Goal: Information Seeking & Learning: Check status

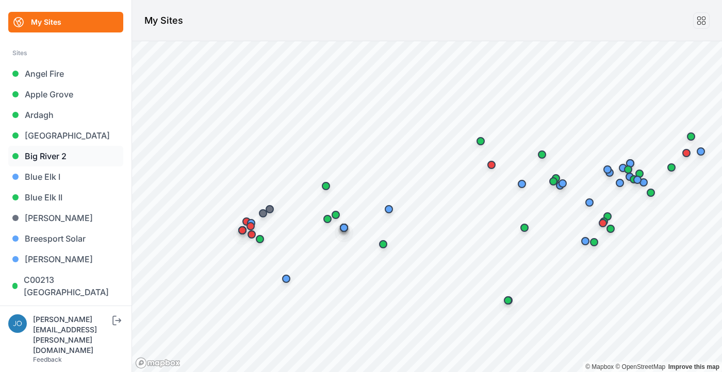
scroll to position [34, 0]
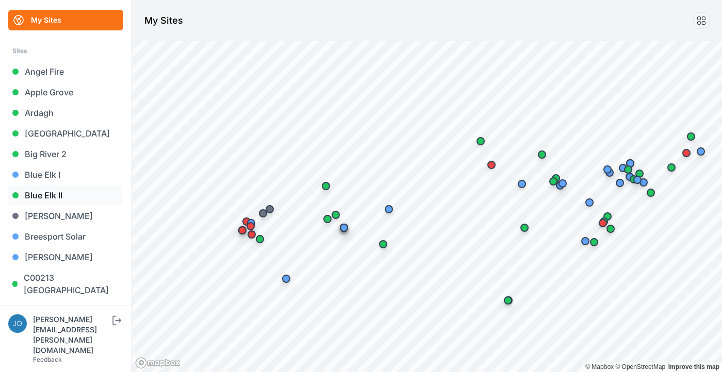
click at [47, 196] on link "Blue Elk II" at bounding box center [65, 195] width 115 height 21
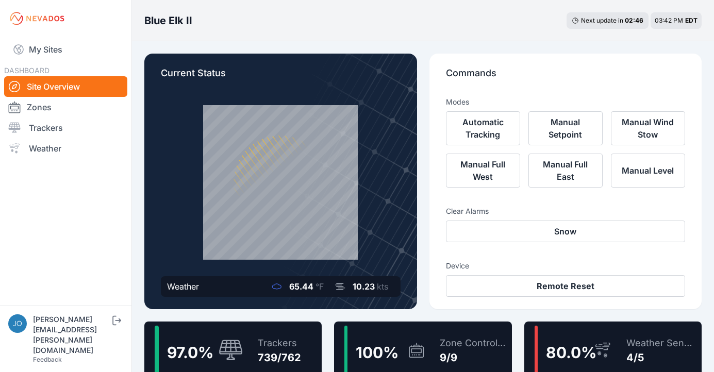
click at [303, 337] on div "97.0 % Trackers 739/762" at bounding box center [232, 351] width 177 height 58
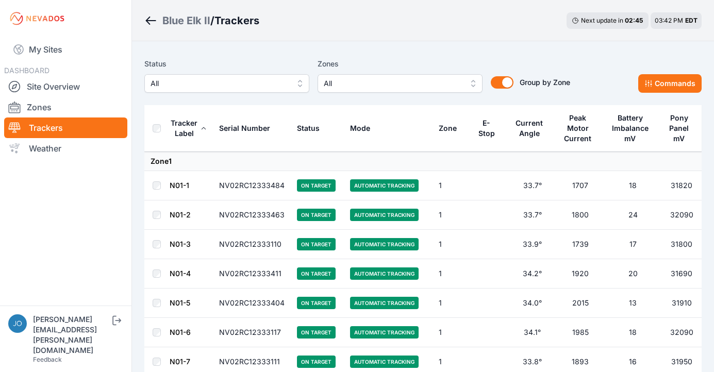
click at [273, 89] on span "All" at bounding box center [220, 83] width 138 height 12
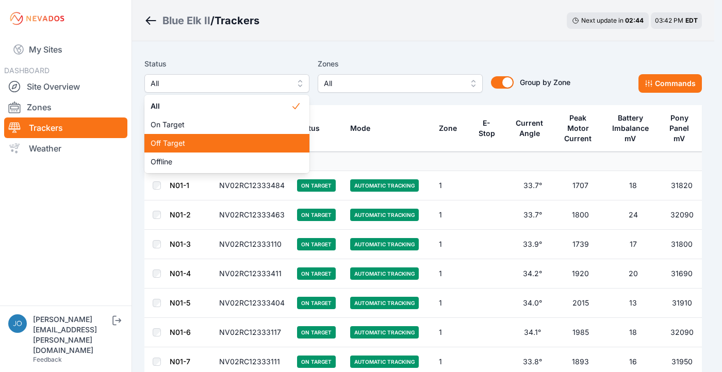
click at [222, 139] on span "Off Target" at bounding box center [221, 143] width 140 height 10
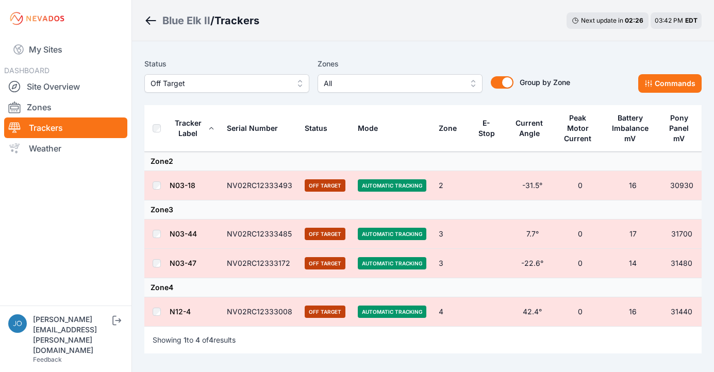
click at [217, 87] on span "Off Target" at bounding box center [220, 83] width 138 height 12
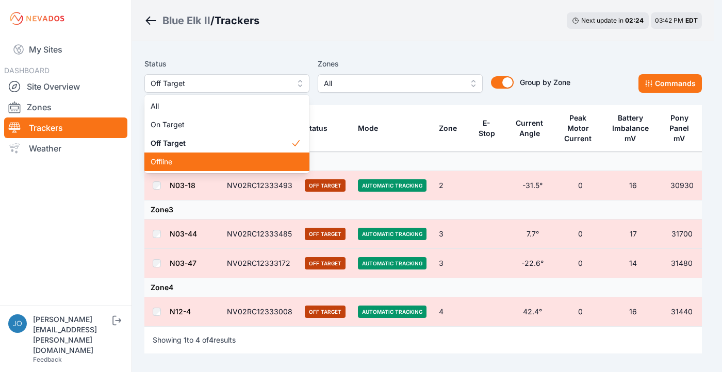
click at [178, 158] on span "Offline" at bounding box center [221, 162] width 140 height 10
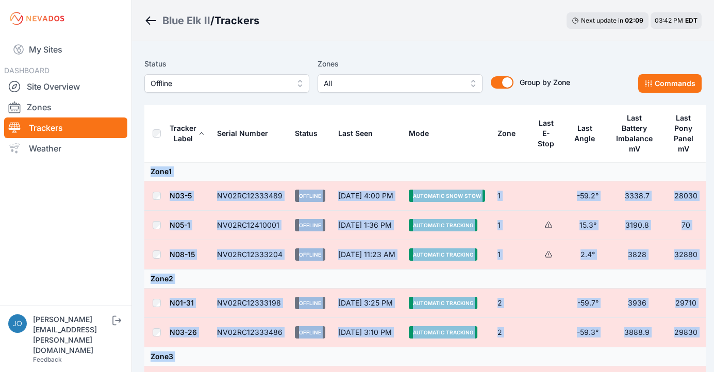
drag, startPoint x: 285, startPoint y: 270, endPoint x: 223, endPoint y: 164, distance: 123.2
copy tbody "Zone 1 N03-5 NV02RC12333489 Offline Aug 31 at 4:00 PM Automatic Snow Stow 1 -59…"
click at [146, 226] on td at bounding box center [156, 225] width 25 height 29
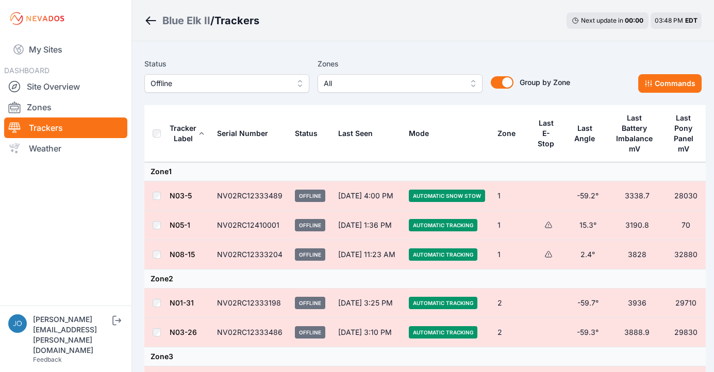
click at [194, 19] on div "Blue Elk II" at bounding box center [186, 20] width 48 height 14
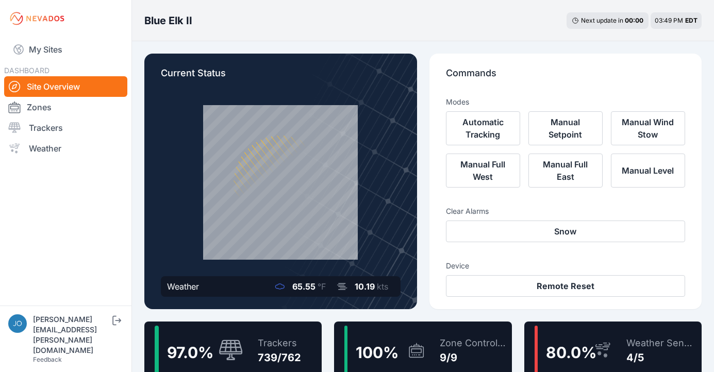
click at [278, 340] on div "Trackers" at bounding box center [279, 343] width 43 height 14
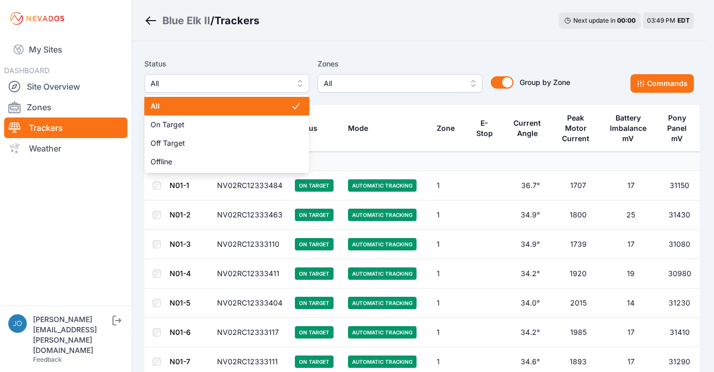
drag, startPoint x: 175, startPoint y: 76, endPoint x: 177, endPoint y: 81, distance: 5.6
click at [176, 76] on button "All" at bounding box center [226, 83] width 165 height 19
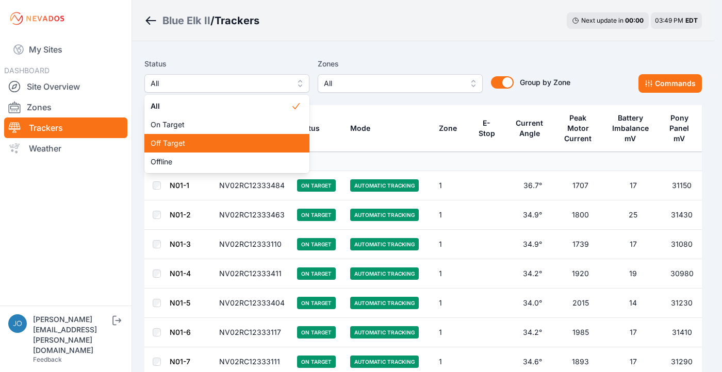
click at [184, 142] on span "Off Target" at bounding box center [221, 143] width 140 height 10
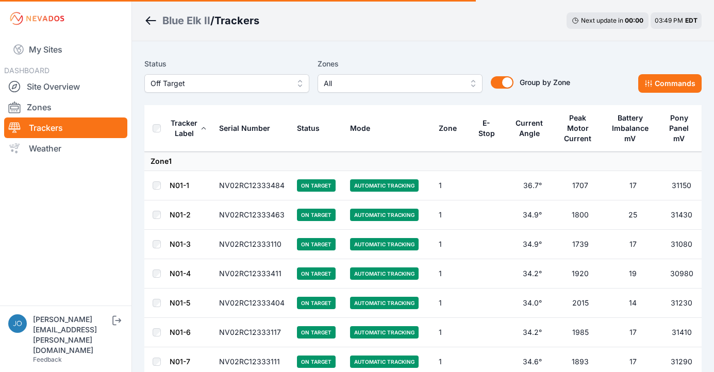
click at [181, 80] on span "Off Target" at bounding box center [220, 83] width 138 height 12
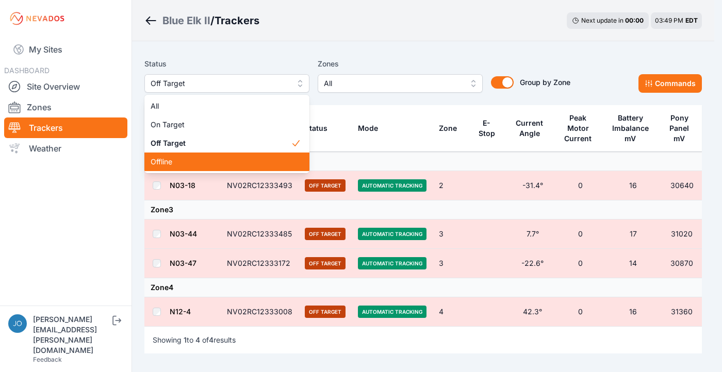
click at [185, 154] on div "Offline" at bounding box center [226, 162] width 165 height 19
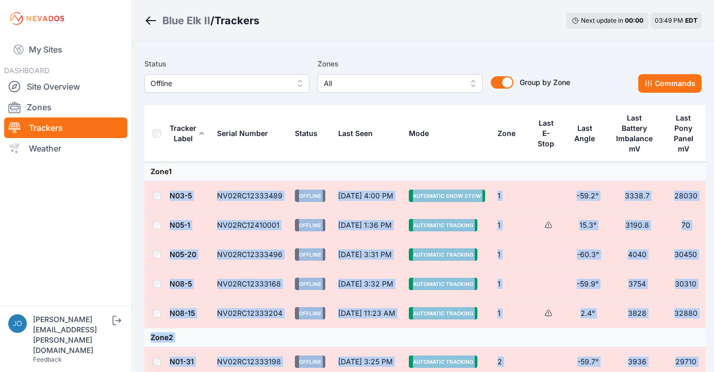
drag, startPoint x: 329, startPoint y: 252, endPoint x: 209, endPoint y: 176, distance: 142.0
copy tbody "N03-5 NV02RC12333489 Offline Aug 31 at 4:00 PM Automatic Snow Stow 1 -59.2° 333…"
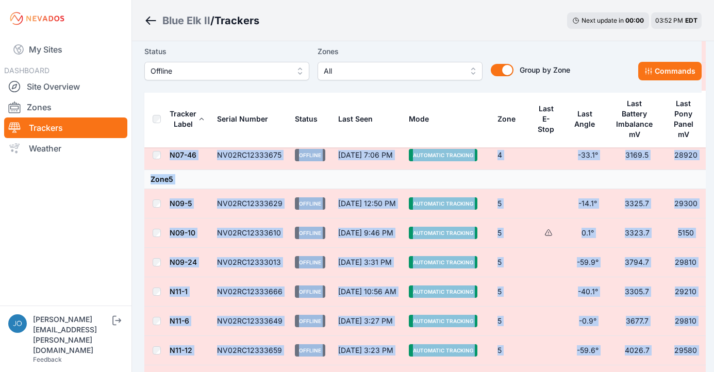
scroll to position [722, 0]
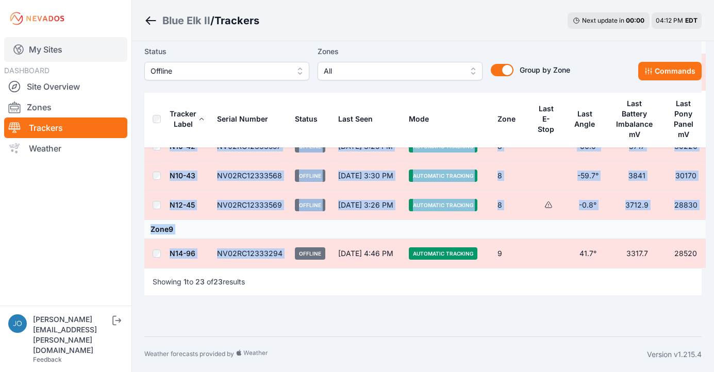
click at [49, 51] on link "My Sites" at bounding box center [65, 49] width 123 height 25
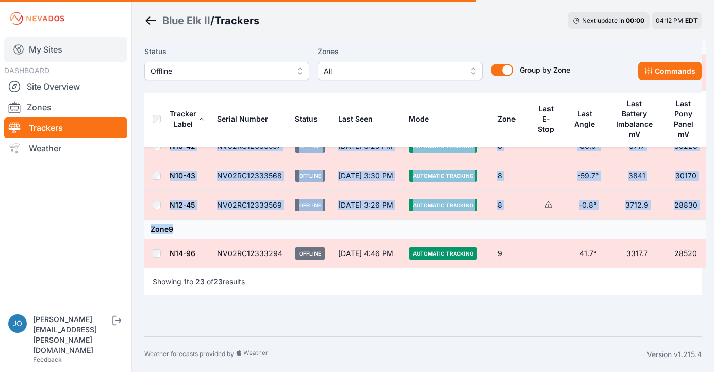
click at [27, 51] on link "My Sites" at bounding box center [65, 49] width 123 height 25
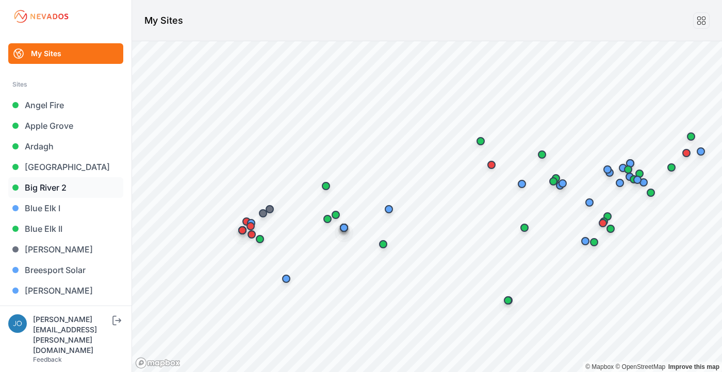
click at [34, 188] on link "Big River 2" at bounding box center [65, 187] width 115 height 21
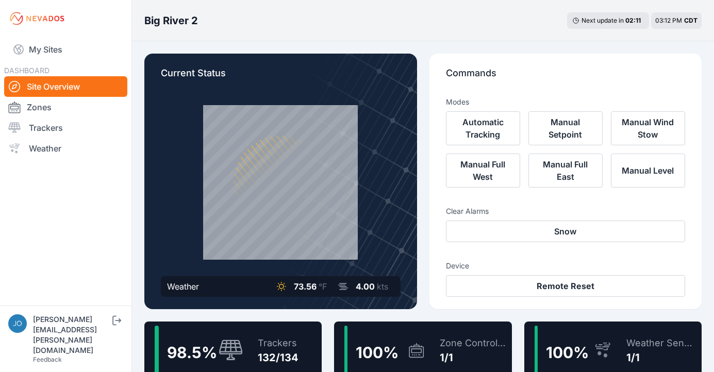
scroll to position [11, 0]
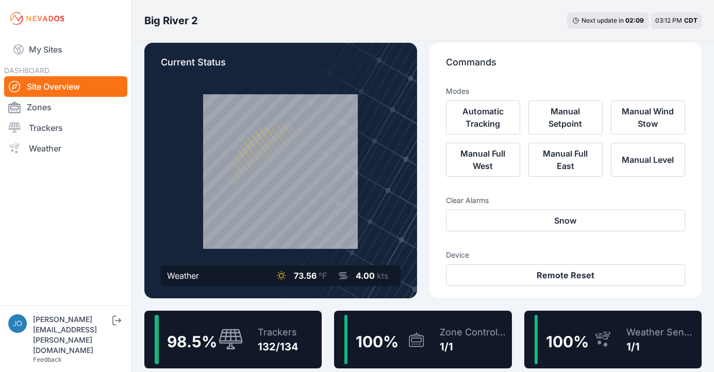
click at [287, 326] on div "Trackers" at bounding box center [278, 332] width 41 height 14
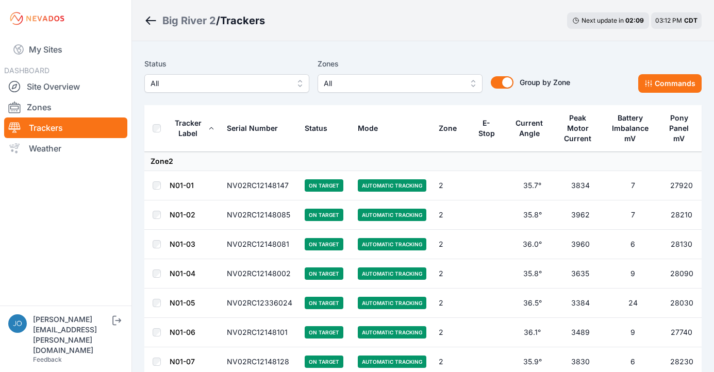
click at [264, 90] on button "All" at bounding box center [226, 83] width 165 height 19
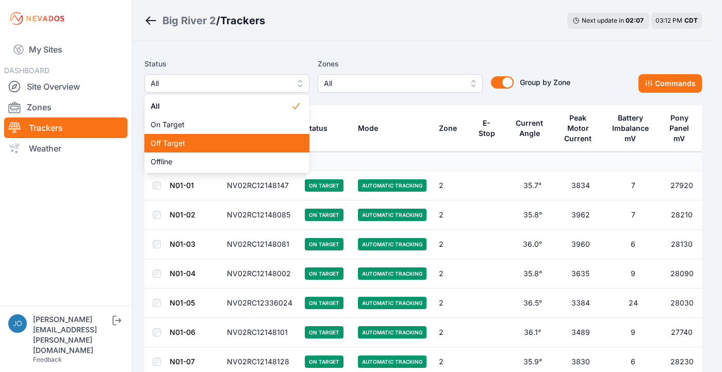
click at [201, 142] on span "Off Target" at bounding box center [221, 143] width 140 height 10
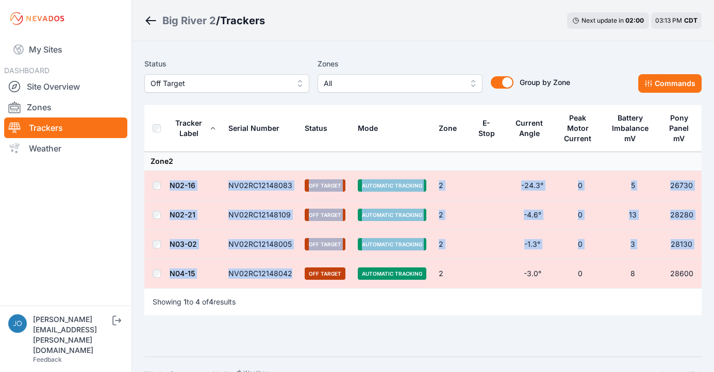
drag, startPoint x: 299, startPoint y: 274, endPoint x: 167, endPoint y: 182, distance: 161.0
click at [167, 182] on tbody "Zone 2 N02-16 NV02RC12148083 Off Target Automatic Tracking 2 -24.3° 0 5 26730 N…" at bounding box center [422, 220] width 557 height 137
copy tbody "N02-16 NV02RC12148083 Off Target Automatic Tracking 2 -24.3° 0 5 26730 N02-21 N…"
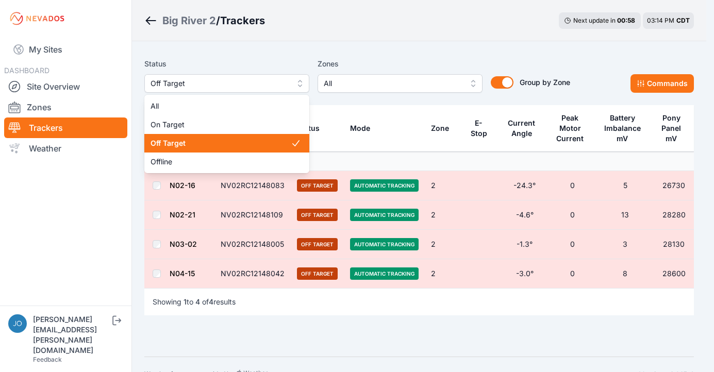
click at [162, 86] on span "Off Target" at bounding box center [220, 83] width 138 height 12
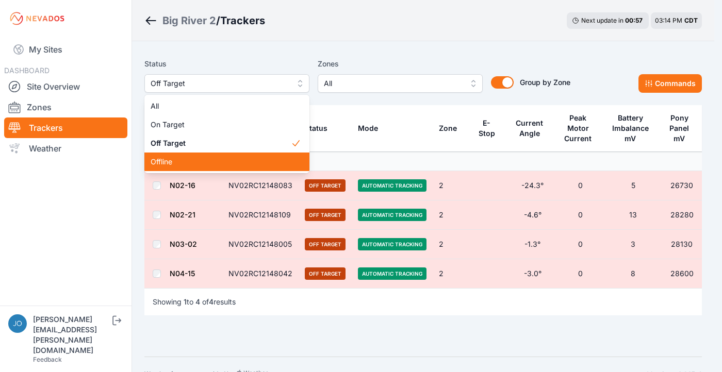
click at [171, 157] on span "Offline" at bounding box center [221, 162] width 140 height 10
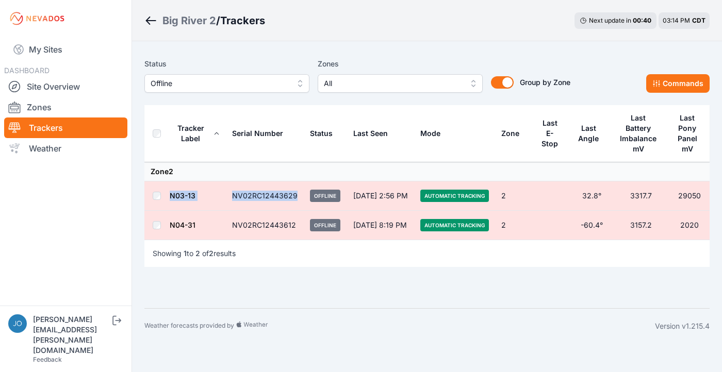
drag, startPoint x: 297, startPoint y: 195, endPoint x: 162, endPoint y: 187, distance: 134.8
click at [162, 187] on tr "N03-13 NV02RC12443629 Offline Sep 4 at 2:56 PM Automatic Tracking 2 32.8° 3317.…" at bounding box center [426, 195] width 565 height 29
copy tr "N03-13 NV02RC12443629"
click at [296, 171] on td "Zone 2" at bounding box center [426, 171] width 565 height 19
drag, startPoint x: 297, startPoint y: 194, endPoint x: 228, endPoint y: 195, distance: 68.6
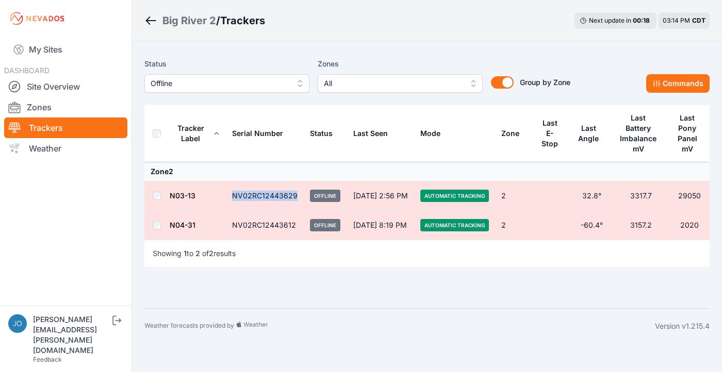
click at [228, 195] on td "NV02RC12443629" at bounding box center [265, 195] width 78 height 29
copy td "NV02RC12443629"
click at [180, 224] on link "N04-31" at bounding box center [183, 225] width 26 height 9
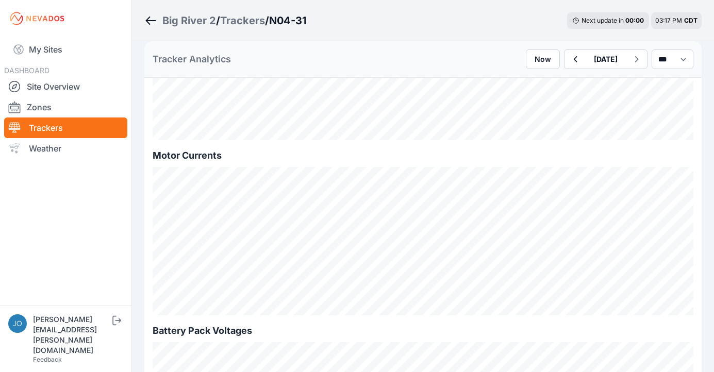
scroll to position [997, 0]
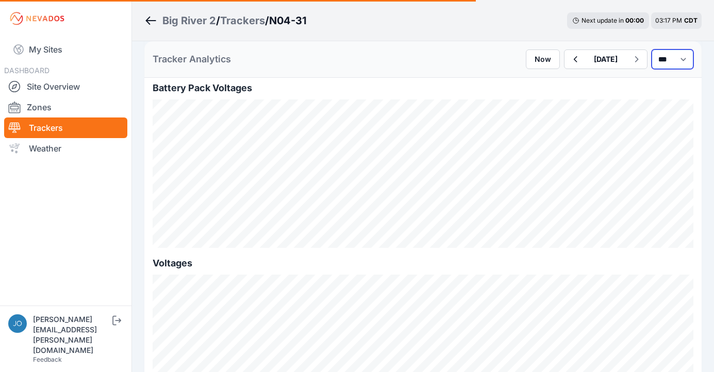
select select "*******"
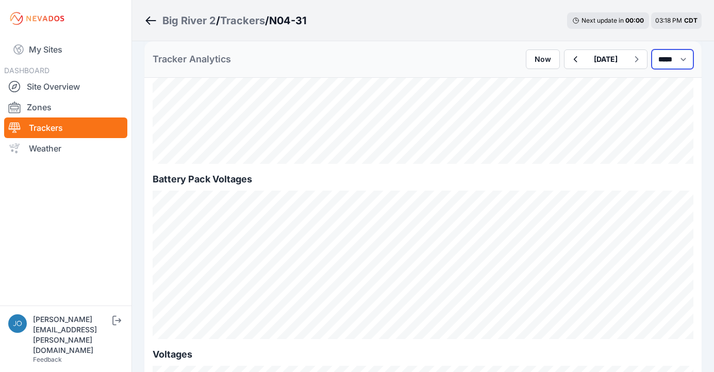
scroll to position [987, 0]
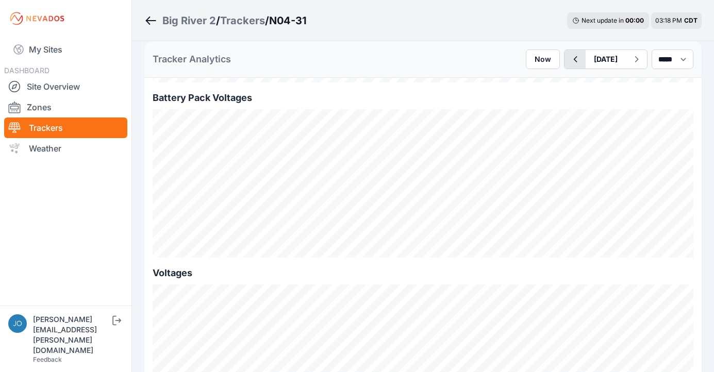
click at [569, 53] on icon "button" at bounding box center [575, 59] width 13 height 12
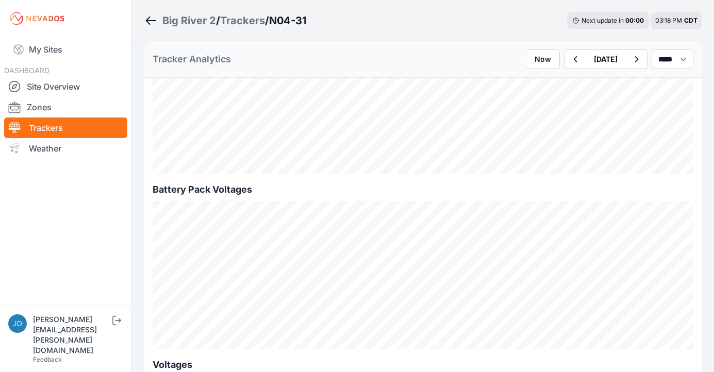
scroll to position [1000, 0]
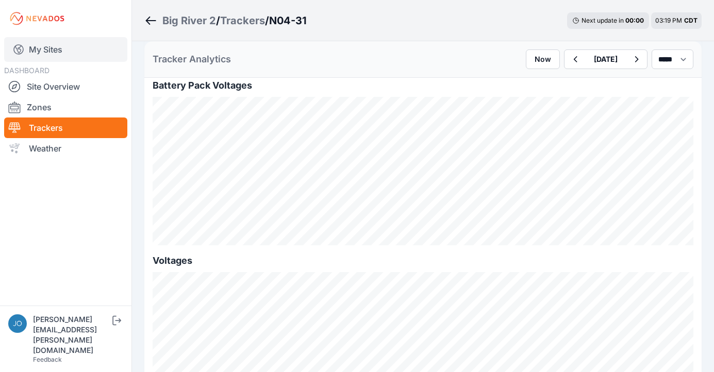
click at [28, 53] on link "My Sites" at bounding box center [65, 49] width 123 height 25
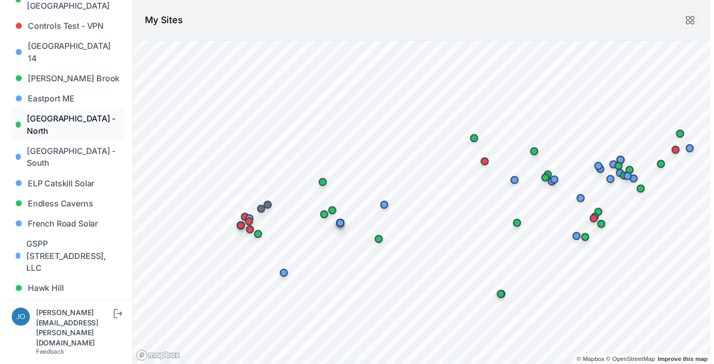
scroll to position [320, 0]
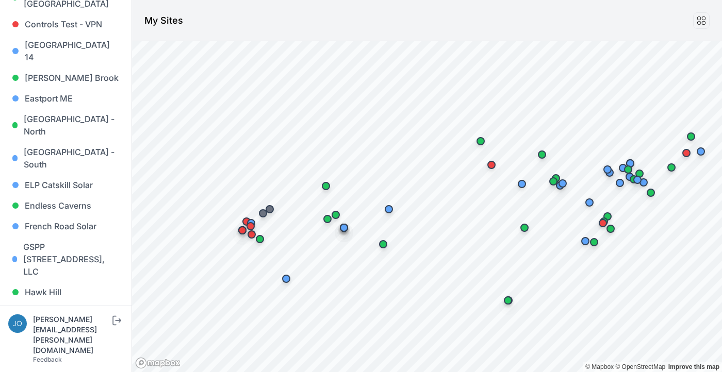
click at [28, 323] on link "Iris" at bounding box center [65, 333] width 115 height 21
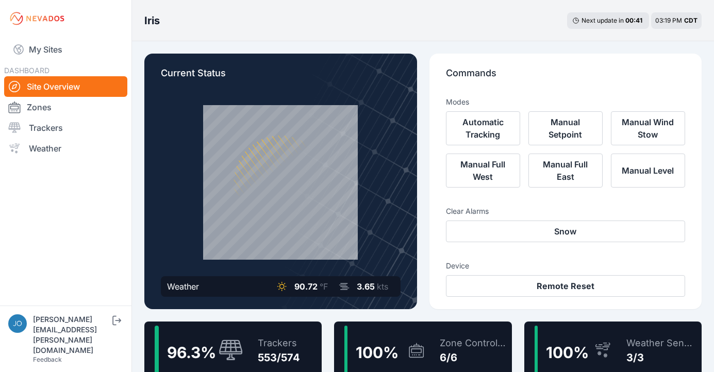
click at [295, 343] on div "Trackers" at bounding box center [279, 343] width 42 height 14
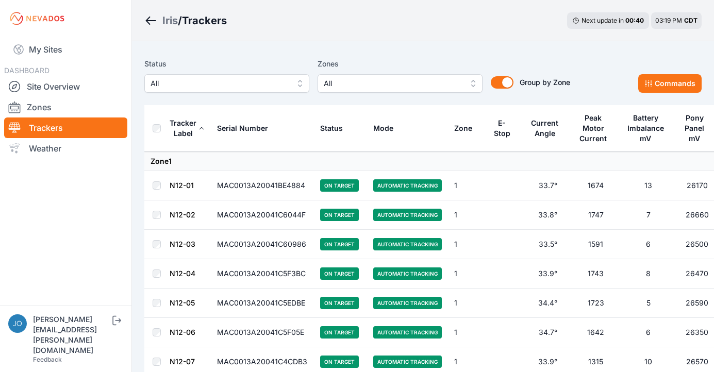
click at [224, 84] on span "All" at bounding box center [220, 83] width 138 height 12
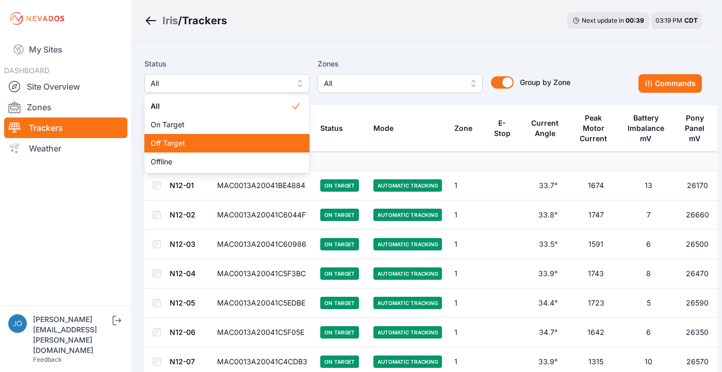
click at [197, 146] on span "Off Target" at bounding box center [221, 143] width 140 height 10
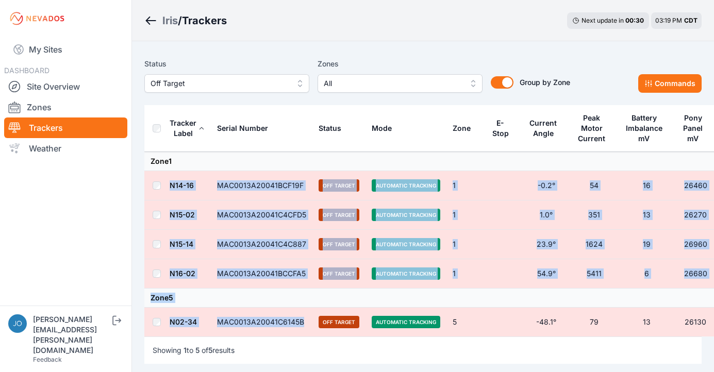
drag, startPoint x: 304, startPoint y: 323, endPoint x: 161, endPoint y: 179, distance: 202.3
click at [161, 179] on tbody "Zone 1 N14-16 MAC0013A20041BCF19F Off Target Automatic Tracking 1 -0.2° 54 16 2…" at bounding box center [429, 244] width 571 height 185
copy tbody "N14-16 MAC0013A20041BCF19F Off Target Automatic Tracking 1 -0.2° 54 16 26460 N1…"
click at [186, 86] on span "Off Target" at bounding box center [220, 83] width 138 height 12
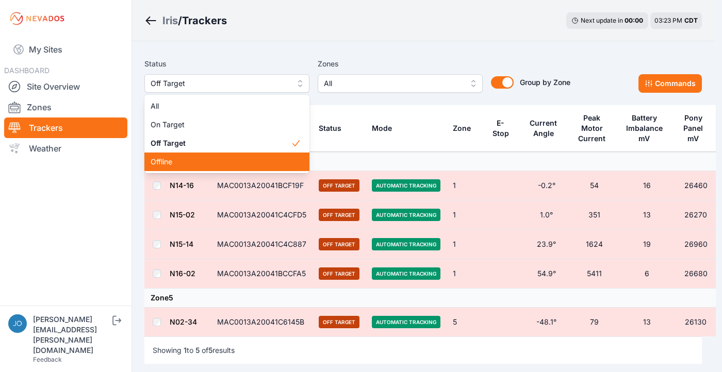
click at [184, 157] on span "Offline" at bounding box center [221, 162] width 140 height 10
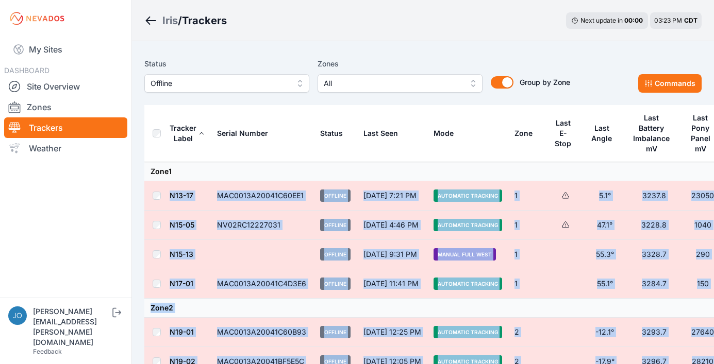
drag, startPoint x: 307, startPoint y: 245, endPoint x: 183, endPoint y: 168, distance: 146.3
copy tbody "N13-17 MAC0013A20041C60EE1 Offline Sep 2 at 7:21 PM Automatic Tracking 1 5.1° 3…"
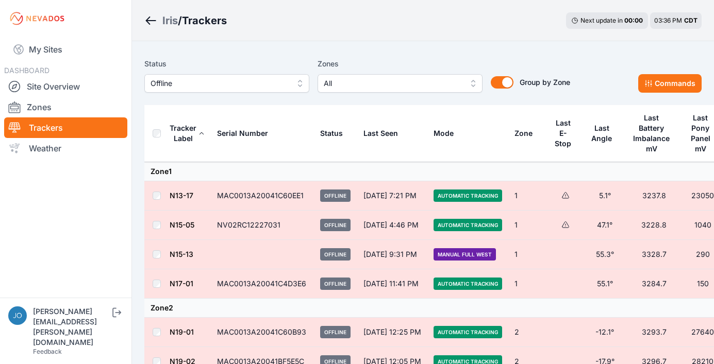
click at [263, 153] on th "Serial Number" at bounding box center [262, 133] width 103 height 57
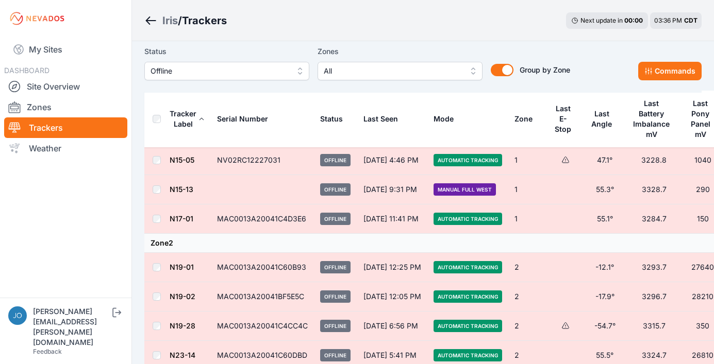
scroll to position [85, 0]
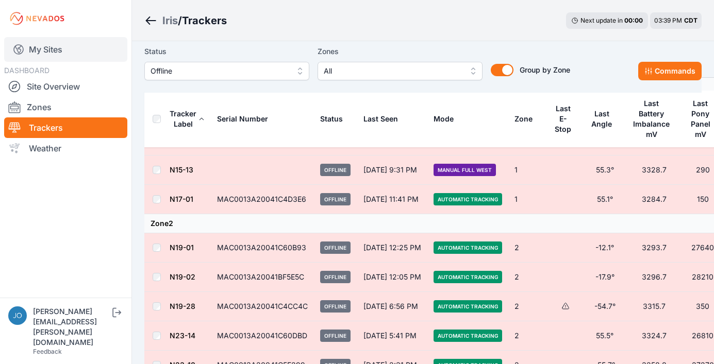
click at [38, 55] on link "My Sites" at bounding box center [65, 49] width 123 height 25
click at [51, 55] on link "My Sites" at bounding box center [65, 49] width 123 height 25
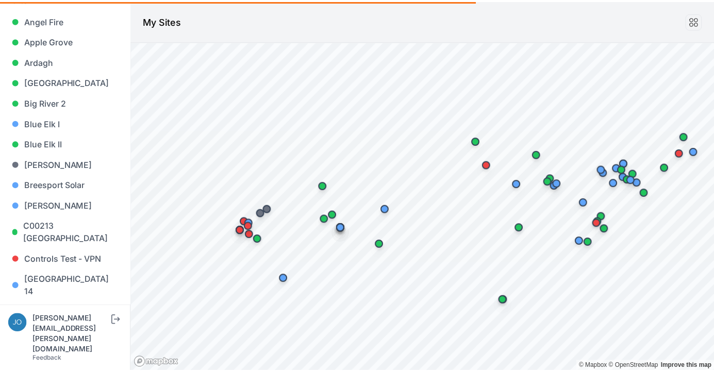
scroll to position [888, 0]
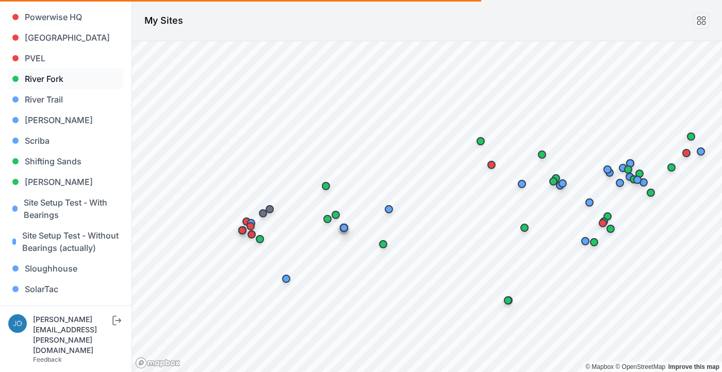
click at [45, 69] on link "River Fork" at bounding box center [65, 79] width 115 height 21
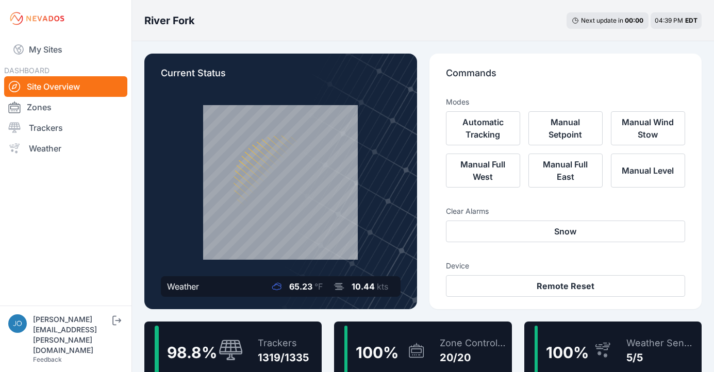
scroll to position [70, 0]
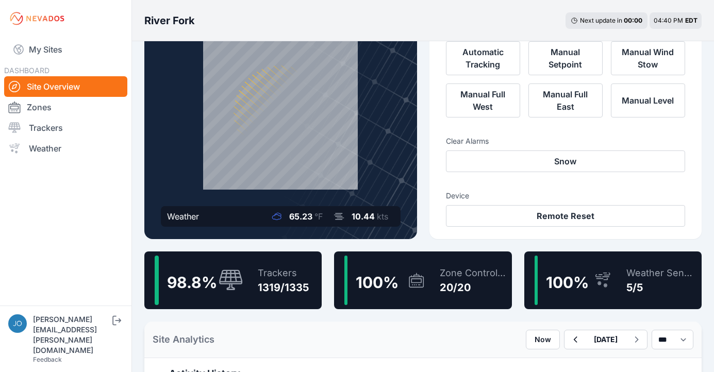
click at [296, 272] on div "Trackers" at bounding box center [283, 273] width 51 height 14
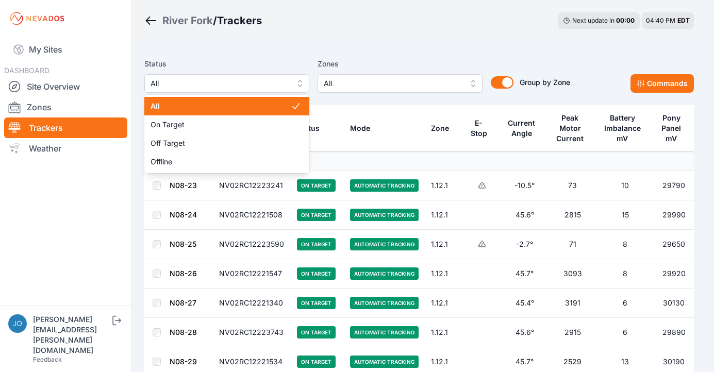
drag, startPoint x: 256, startPoint y: 81, endPoint x: 229, endPoint y: 99, distance: 31.6
click at [256, 81] on span "All" at bounding box center [220, 83] width 138 height 12
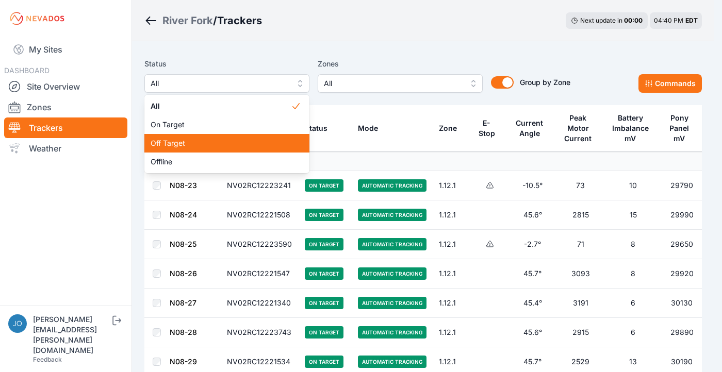
click at [196, 139] on span "Off Target" at bounding box center [221, 143] width 140 height 10
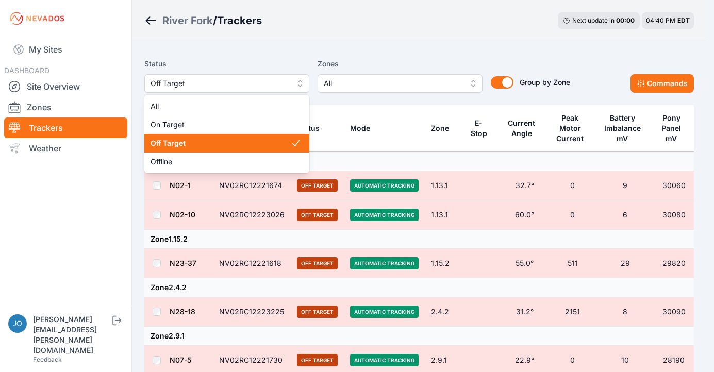
click at [248, 85] on span "Off Target" at bounding box center [220, 83] width 138 height 12
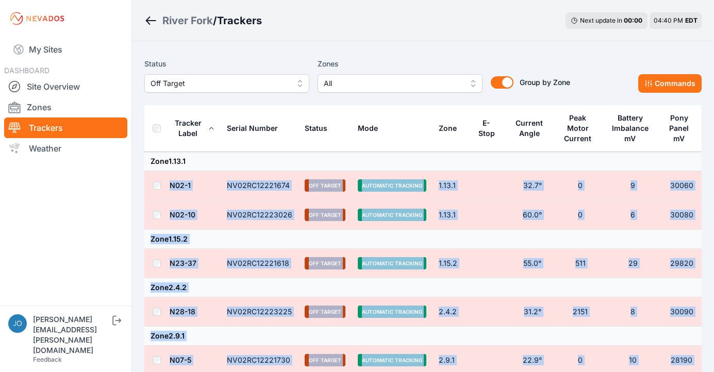
drag, startPoint x: 294, startPoint y: 253, endPoint x: 202, endPoint y: 164, distance: 127.6
copy tbody "N02-1 NV02RC12221674 Off Target Automatic Tracking 1.13.1 32.7° 0 9 30060 N02-1…"
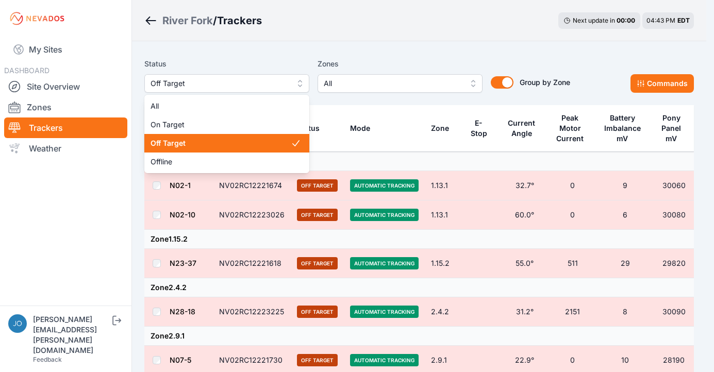
click at [233, 81] on span "Off Target" at bounding box center [220, 83] width 138 height 12
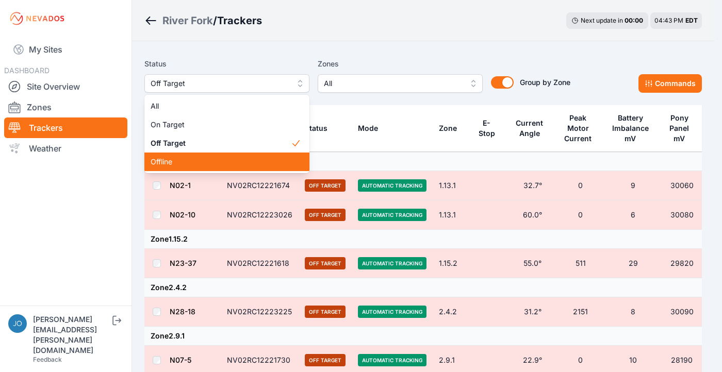
click at [208, 157] on span "Offline" at bounding box center [221, 162] width 140 height 10
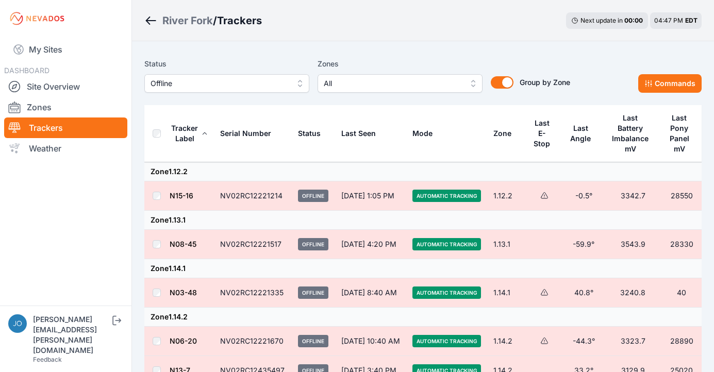
click at [244, 83] on span "Offline" at bounding box center [220, 83] width 138 height 12
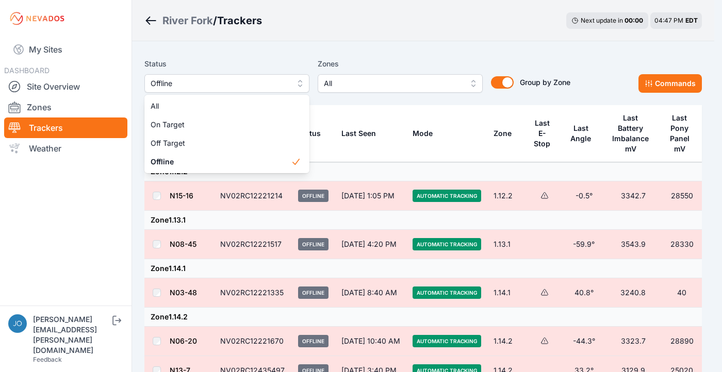
click at [340, 54] on div "Status Offline All On Target Off Target Offline Zones All Group by Zone Group b…" at bounding box center [422, 80] width 557 height 52
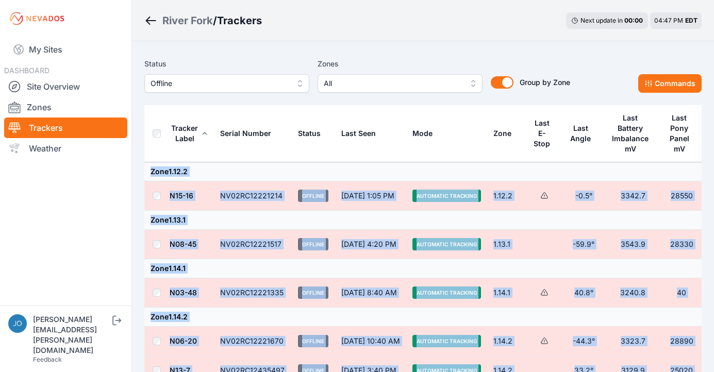
drag, startPoint x: 281, startPoint y: 253, endPoint x: 245, endPoint y: 166, distance: 94.3
copy tbody "Zone 1.12.2 N15-16 NV02RC12221214 Offline Jul 30 at 1:05 PM Automatic Tracking …"
click at [185, 22] on div "River Fork" at bounding box center [187, 20] width 51 height 14
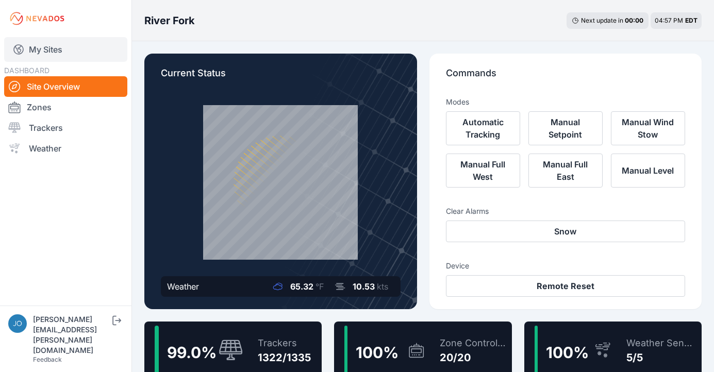
click at [39, 53] on link "My Sites" at bounding box center [65, 49] width 123 height 25
click at [40, 42] on link "My Sites" at bounding box center [65, 49] width 123 height 25
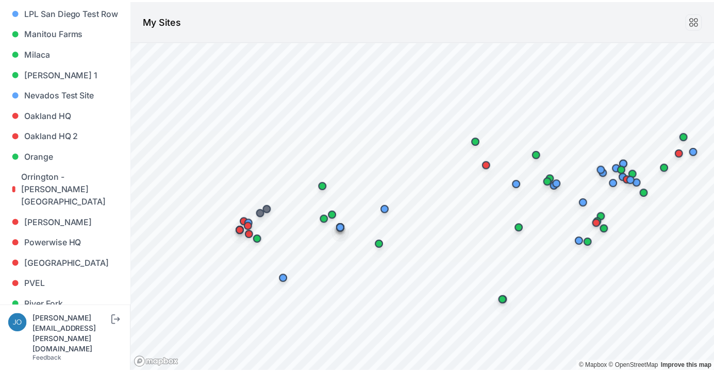
scroll to position [1074, 0]
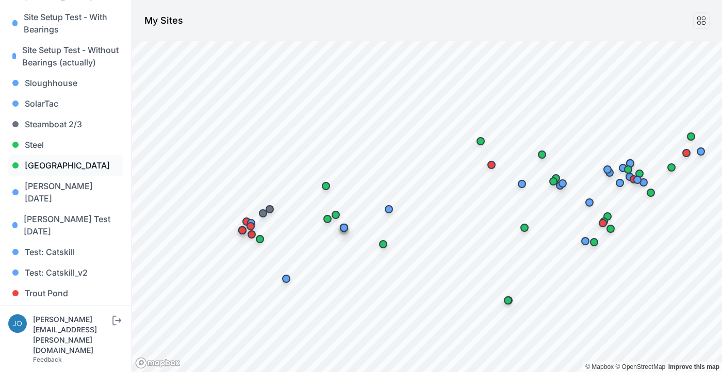
click at [54, 155] on link "[GEOGRAPHIC_DATA]" at bounding box center [65, 165] width 115 height 21
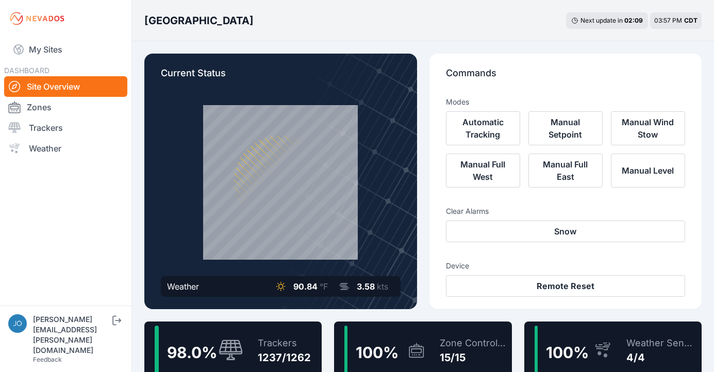
scroll to position [201, 0]
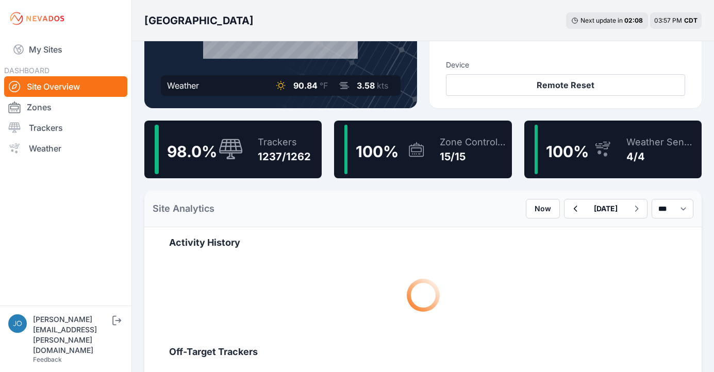
click at [267, 158] on div "1237/1262" at bounding box center [284, 157] width 53 height 14
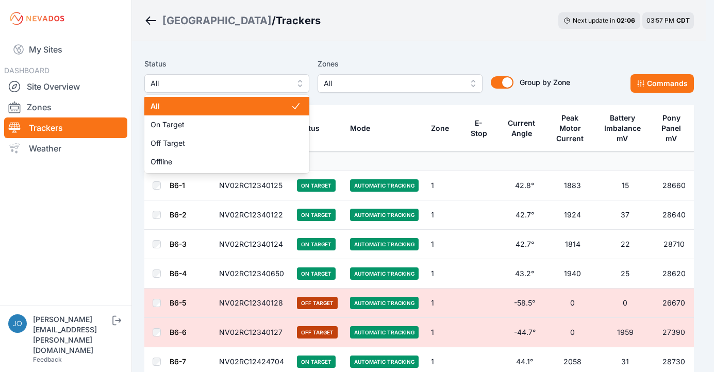
click at [279, 88] on span "All" at bounding box center [220, 83] width 138 height 12
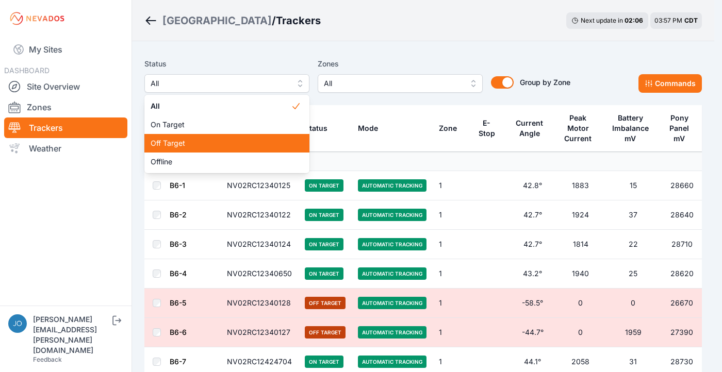
click at [246, 140] on span "Off Target" at bounding box center [221, 143] width 140 height 10
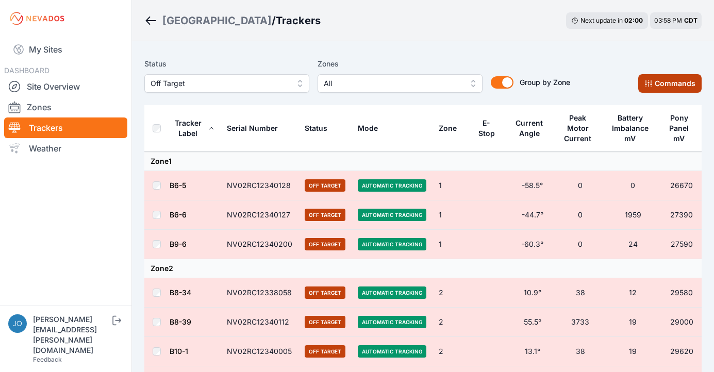
click at [662, 90] on button "Commands" at bounding box center [669, 83] width 63 height 19
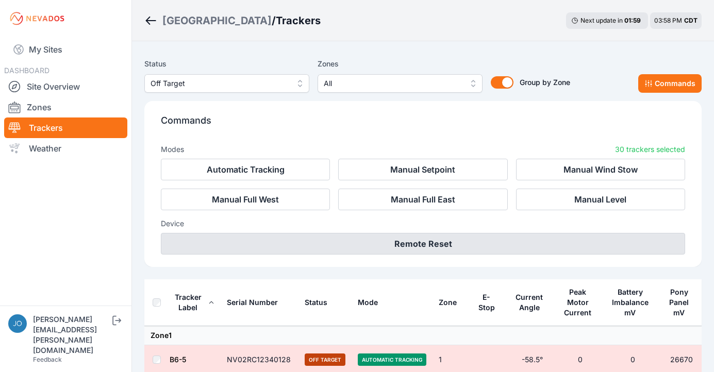
click at [454, 242] on button "Remote Reset" at bounding box center [423, 244] width 524 height 22
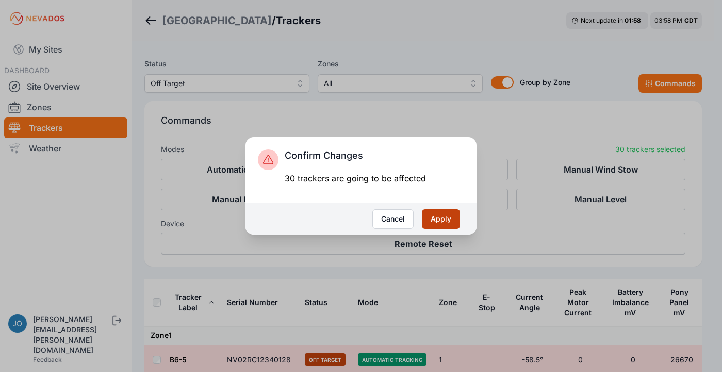
click at [442, 218] on button "Apply" at bounding box center [441, 219] width 38 height 20
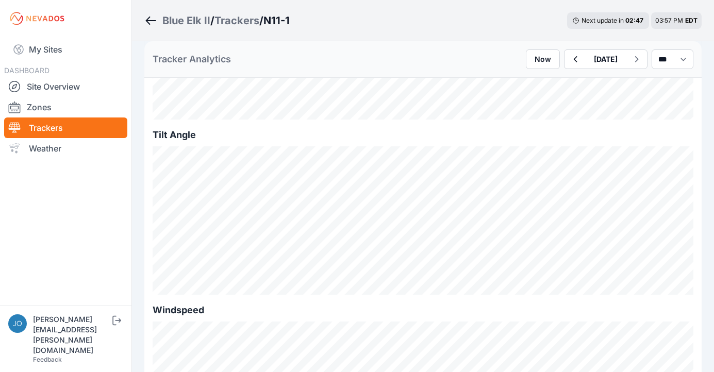
scroll to position [324, 0]
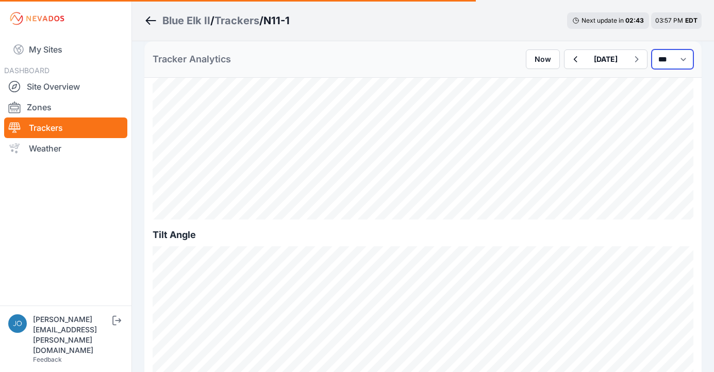
select select "*******"
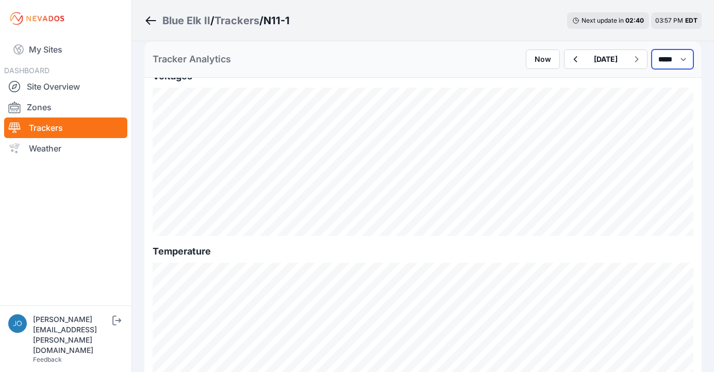
scroll to position [847, 0]
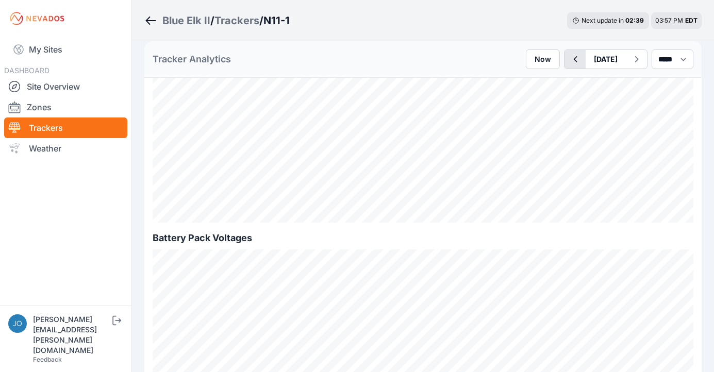
click at [569, 58] on icon "button" at bounding box center [575, 59] width 13 height 12
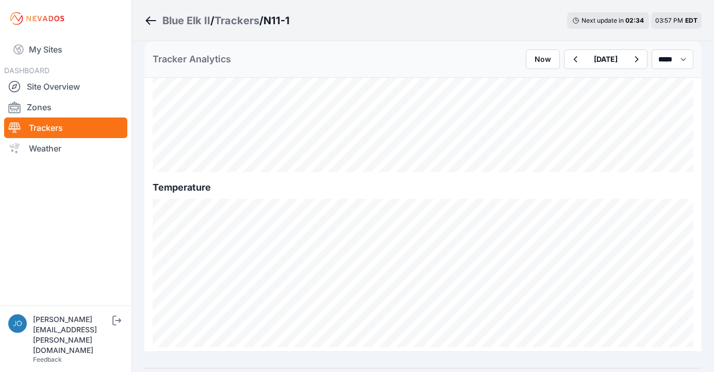
scroll to position [1280, 0]
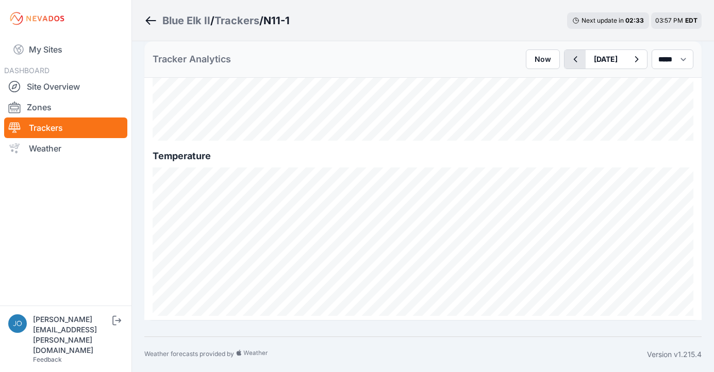
click at [569, 60] on icon "button" at bounding box center [575, 59] width 13 height 12
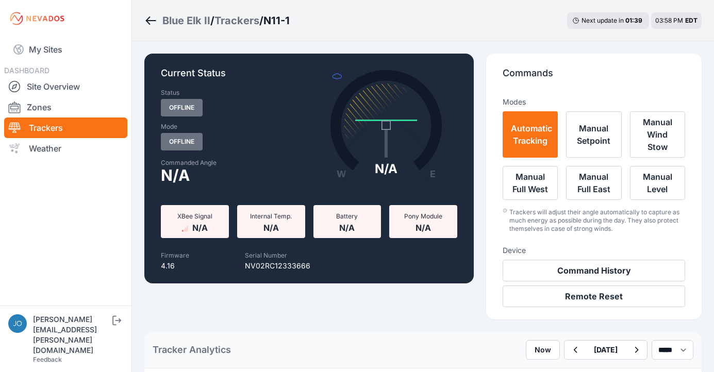
click at [164, 21] on div "Blue Elk II" at bounding box center [186, 20] width 48 height 14
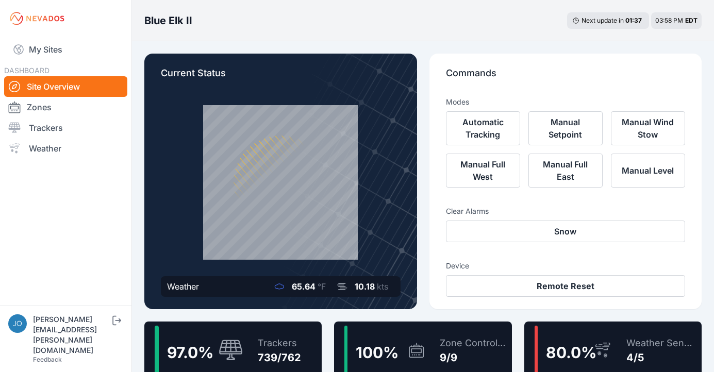
click at [276, 346] on div "Trackers" at bounding box center [279, 343] width 43 height 14
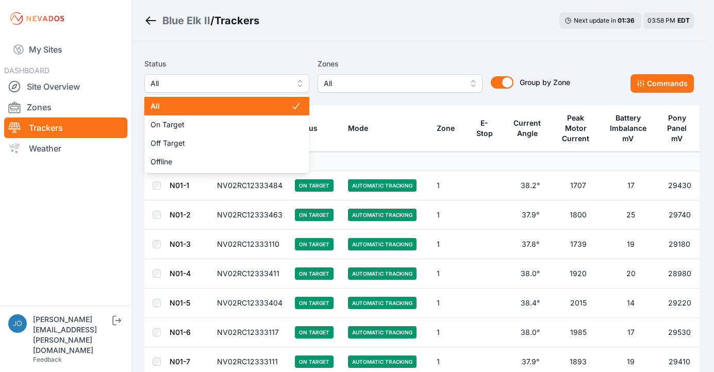
click at [276, 90] on button "All" at bounding box center [226, 83] width 165 height 19
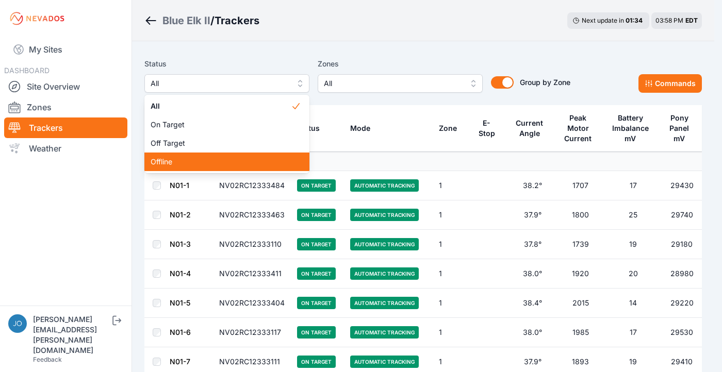
click at [228, 155] on div "Offline" at bounding box center [226, 162] width 165 height 19
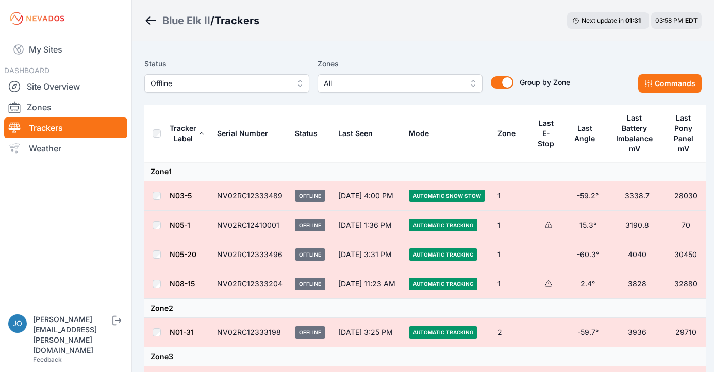
click at [550, 131] on div "Last E-Stop" at bounding box center [546, 133] width 20 height 31
click at [506, 79] on button "Group by Zone" at bounding box center [502, 82] width 23 height 12
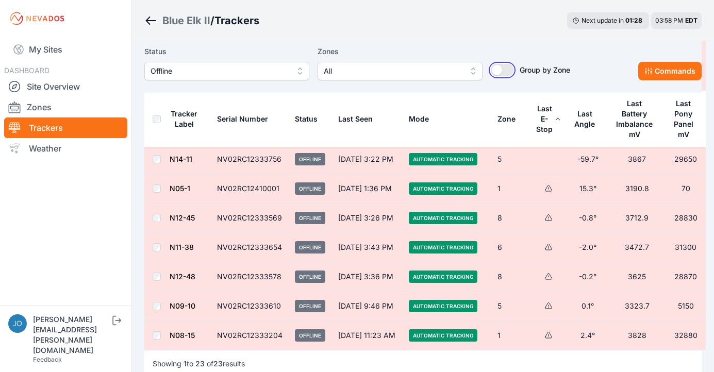
scroll to position [501, 0]
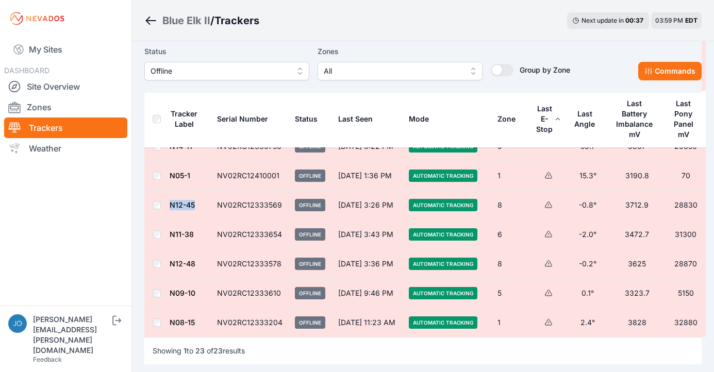
click at [153, 205] on tr "N12-45 NV02RC12333569 Offline Sep 4 at 3:26 PM Automatic Tracking 8 -0.8° 3712.…" at bounding box center [424, 205] width 561 height 29
drag, startPoint x: 282, startPoint y: 205, endPoint x: 161, endPoint y: 200, distance: 120.7
click at [161, 200] on tr "N12-45 NV02RC12333569 Offline Sep 4 at 3:26 PM Automatic Tracking 8 -0.8° 3712.…" at bounding box center [424, 205] width 561 height 29
copy tr "N12-45 NV02RC12333569"
click at [240, 220] on td "NV02RC12333654" at bounding box center [250, 234] width 78 height 29
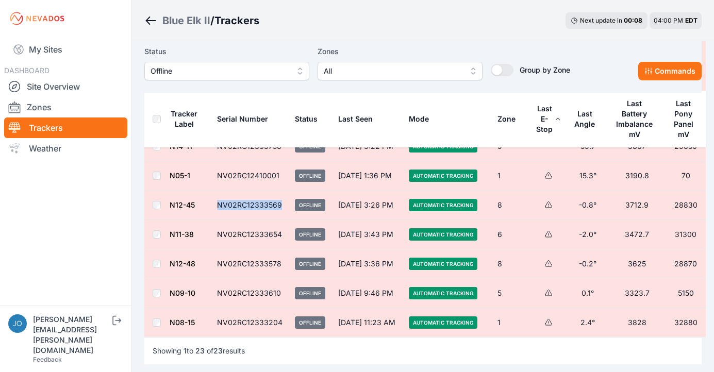
drag, startPoint x: 216, startPoint y: 203, endPoint x: 279, endPoint y: 204, distance: 62.9
click at [280, 206] on td "NV02RC12333569" at bounding box center [250, 205] width 78 height 29
copy td "NV02RC12333569"
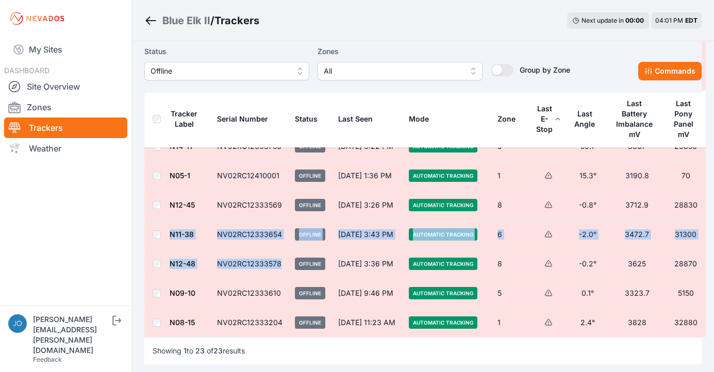
drag, startPoint x: 283, startPoint y: 262, endPoint x: 166, endPoint y: 237, distance: 119.8
click at [166, 237] on tbody "N11-1 NV02RC12333666 Offline Jul 25 at 10:56 AM Automatic Tracking 5 -40.1° 330…" at bounding box center [424, 0] width 561 height 676
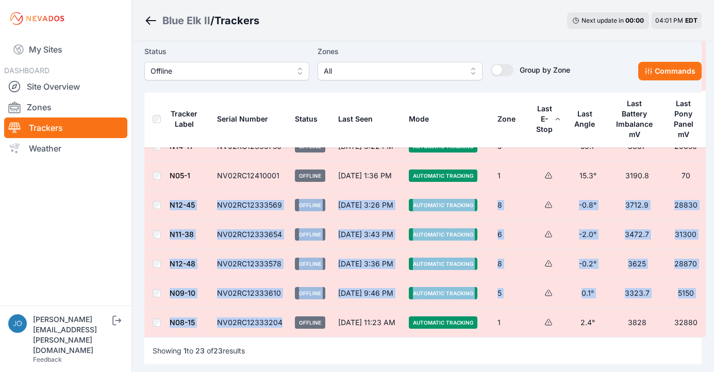
drag, startPoint x: 272, startPoint y: 324, endPoint x: 155, endPoint y: 198, distance: 171.8
click at [155, 198] on tbody "N11-1 NV02RC12333666 Offline Jul 25 at 10:56 AM Automatic Tracking 5 -40.1° 330…" at bounding box center [424, 0] width 561 height 676
copy tbody "N12-45 NV02RC12333569 Offline Sep 4 at 3:26 PM Automatic Tracking 8 -0.8° 3712.…"
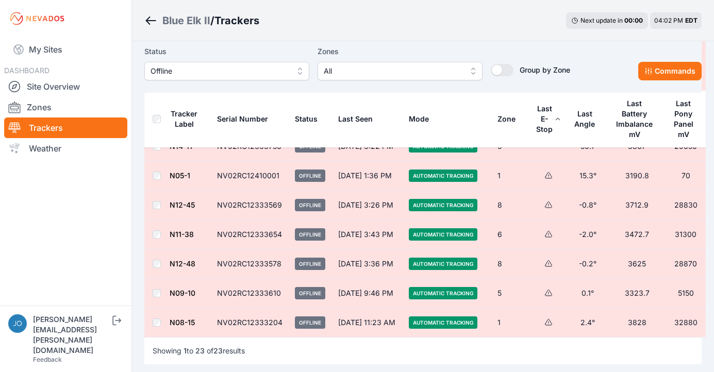
click at [260, 343] on div "Showing 1 to 23 of 23 results" at bounding box center [422, 350] width 557 height 27
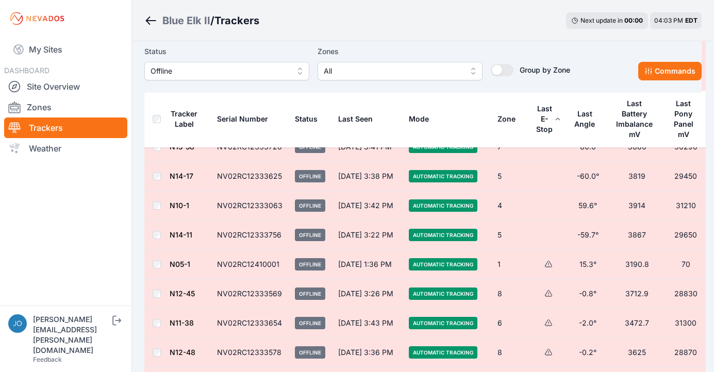
scroll to position [0, 0]
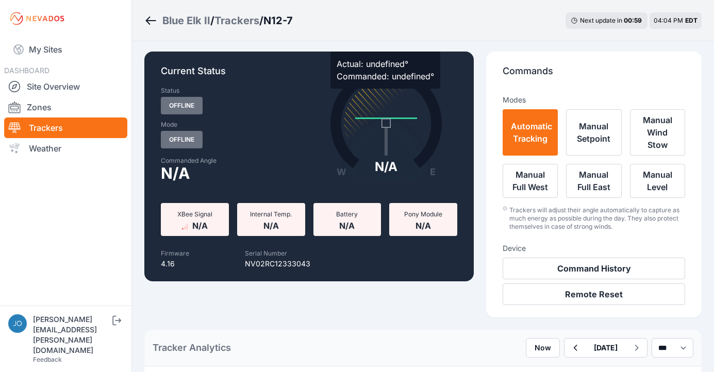
scroll to position [82, 0]
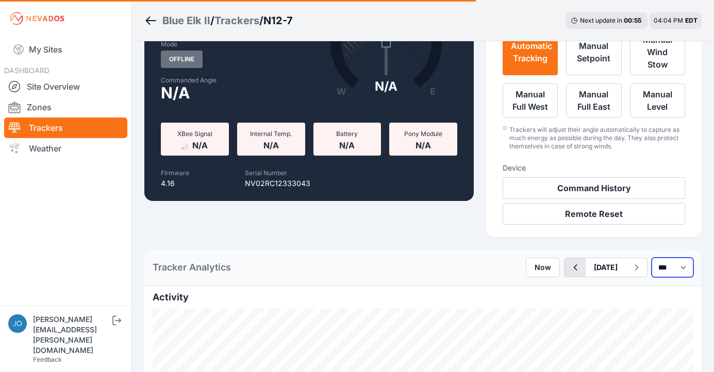
select select "*******"
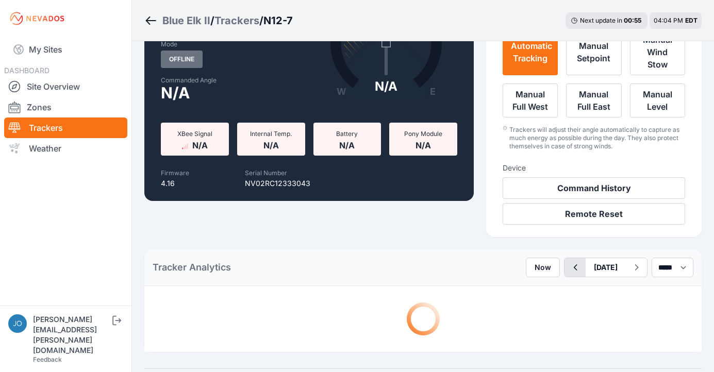
click at [565, 269] on button "button" at bounding box center [575, 267] width 21 height 19
click at [564, 269] on div "[DATE]" at bounding box center [606, 268] width 84 height 20
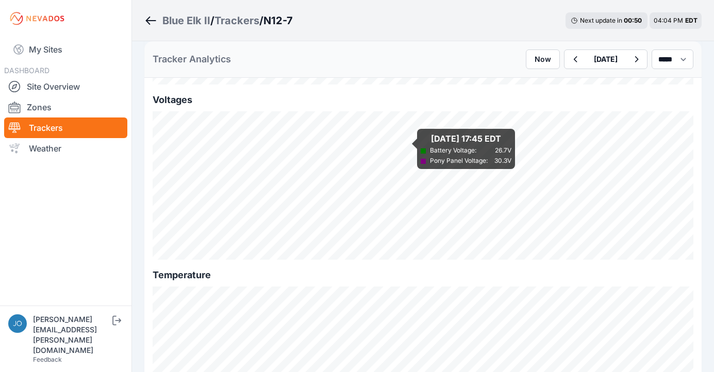
scroll to position [1280, 0]
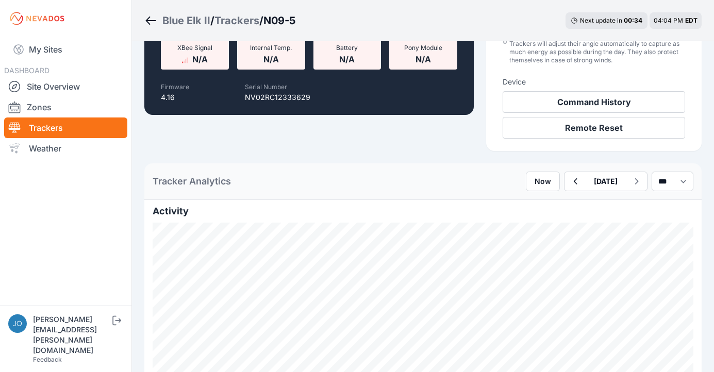
scroll to position [257, 0]
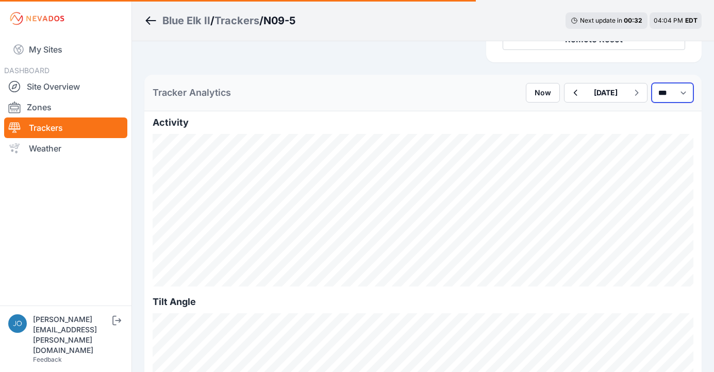
select select "*******"
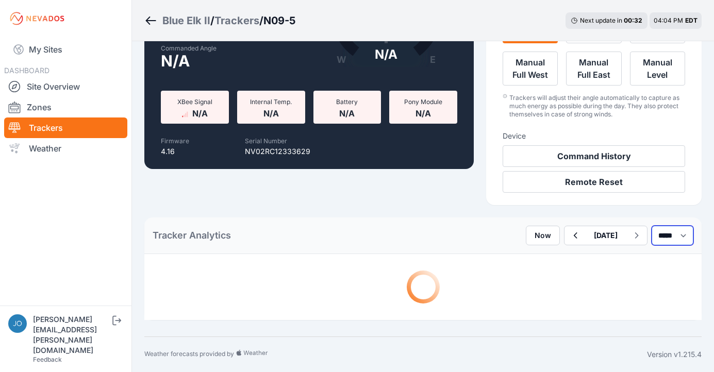
scroll to position [114, 0]
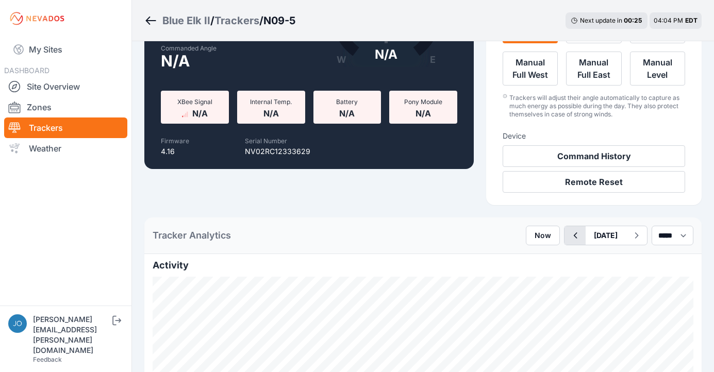
click at [569, 236] on icon "button" at bounding box center [575, 235] width 13 height 12
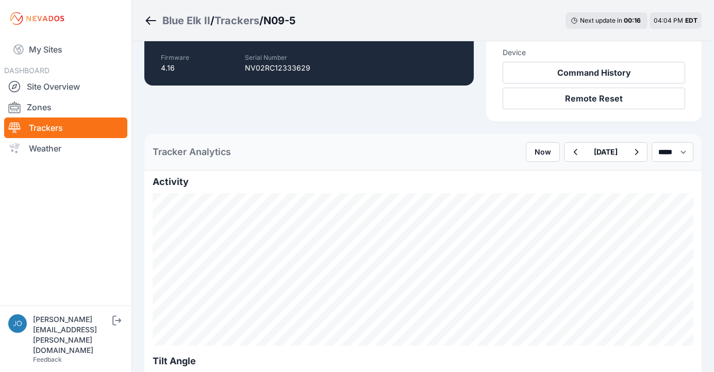
scroll to position [233, 0]
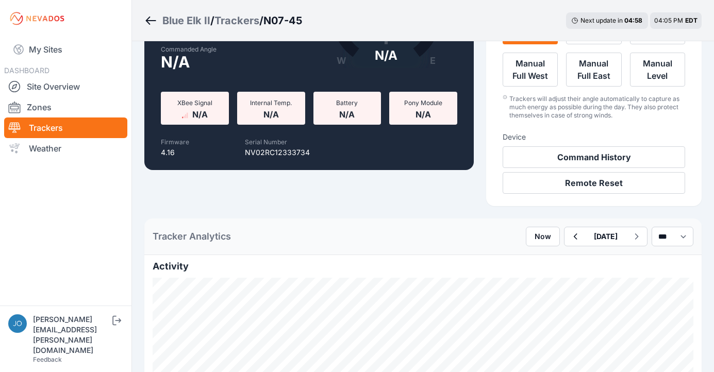
scroll to position [196, 0]
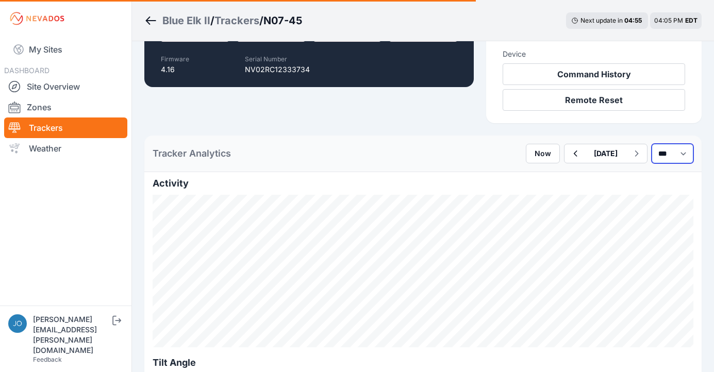
select select "*******"
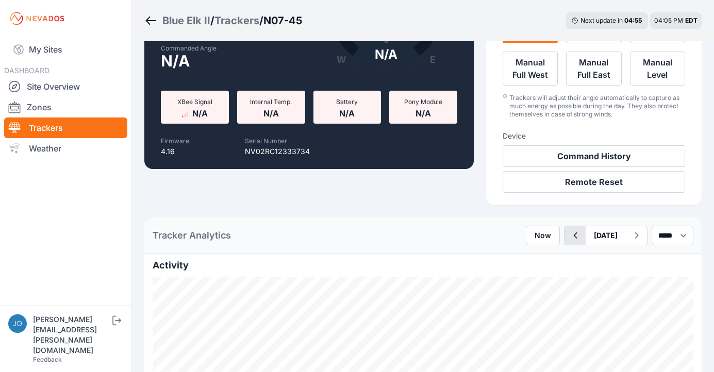
click at [569, 238] on icon "button" at bounding box center [575, 235] width 13 height 12
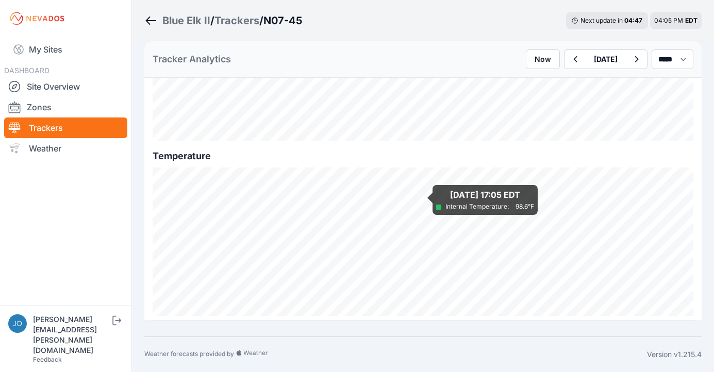
scroll to position [1027, 0]
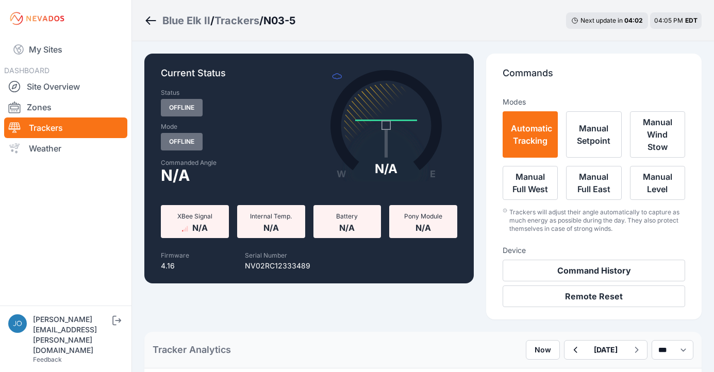
click at [523, 210] on div "Trackers will adjust their angle automatically to capture as much energy as pos…" at bounding box center [597, 220] width 176 height 25
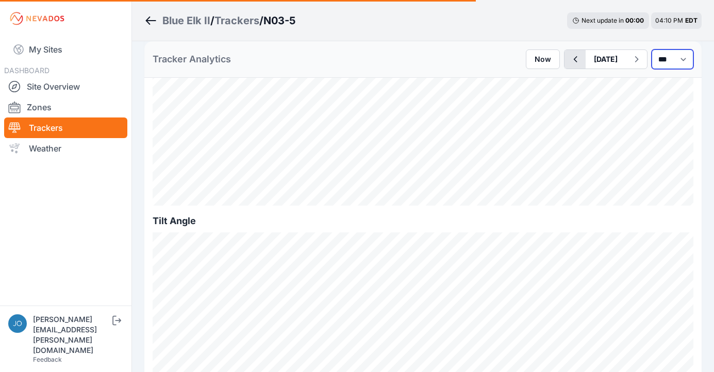
select select "*******"
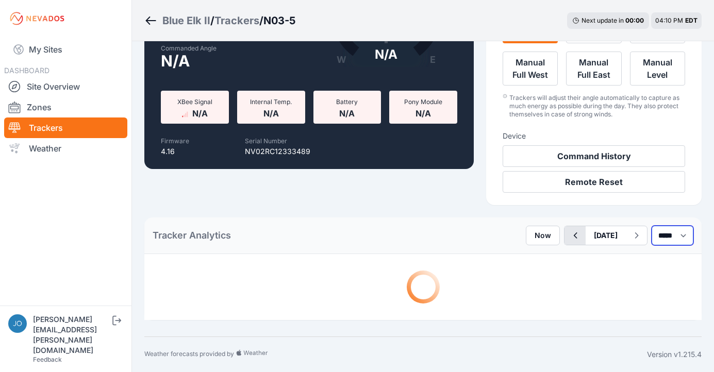
scroll to position [114, 0]
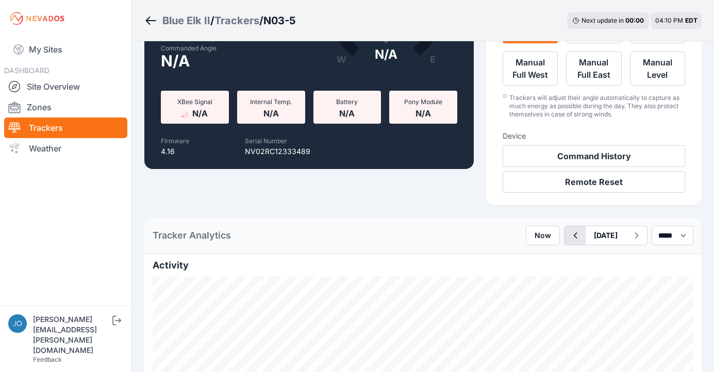
click at [569, 232] on icon "button" at bounding box center [575, 235] width 13 height 12
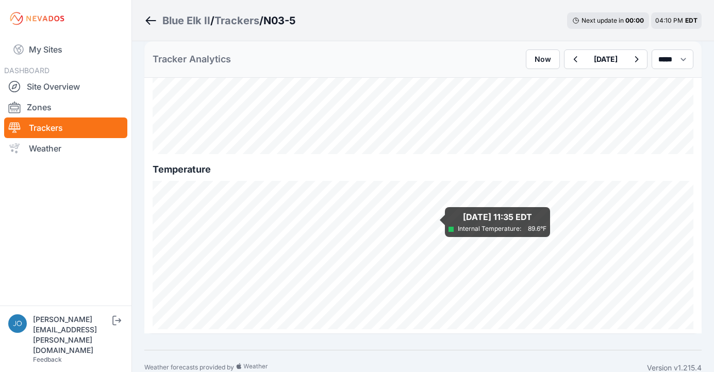
scroll to position [1280, 0]
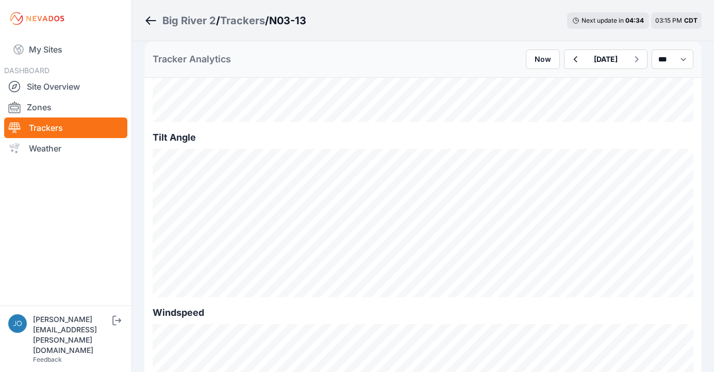
scroll to position [344, 0]
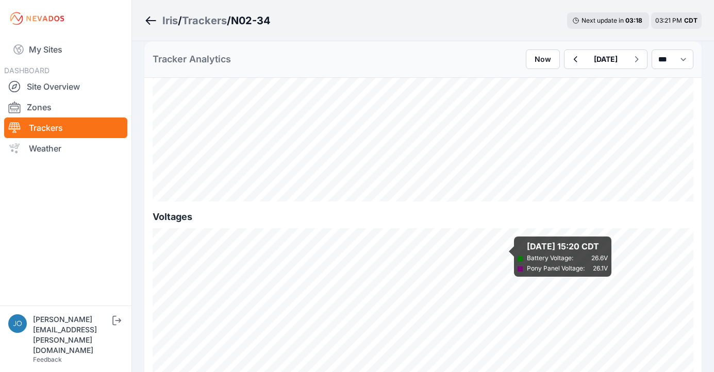
scroll to position [1046, 0]
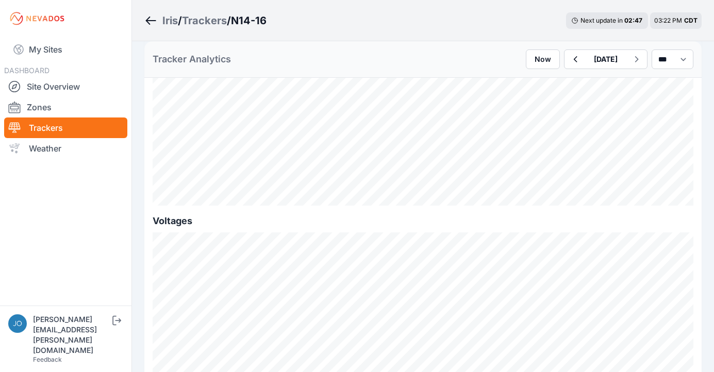
scroll to position [1063, 0]
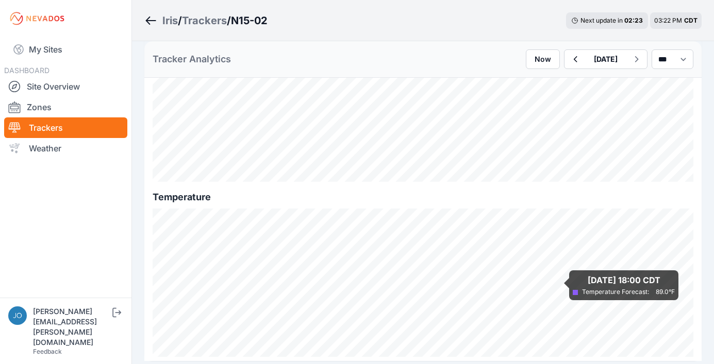
scroll to position [1280, 0]
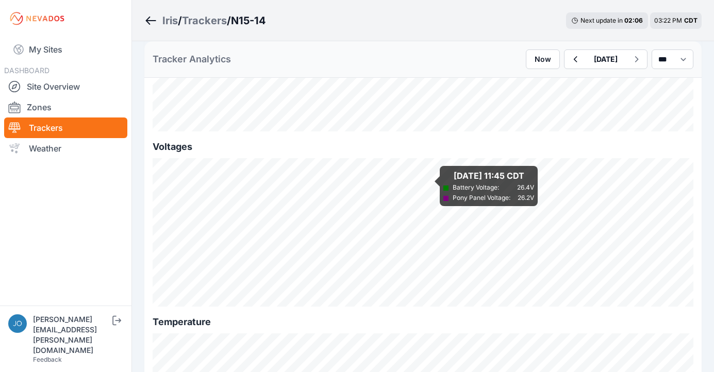
scroll to position [1148, 0]
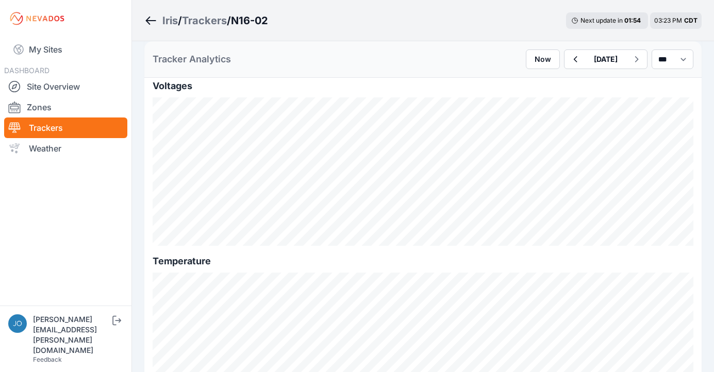
scroll to position [1280, 0]
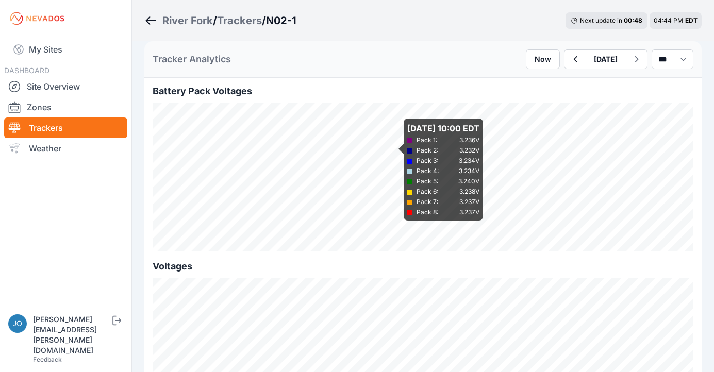
scroll to position [1280, 0]
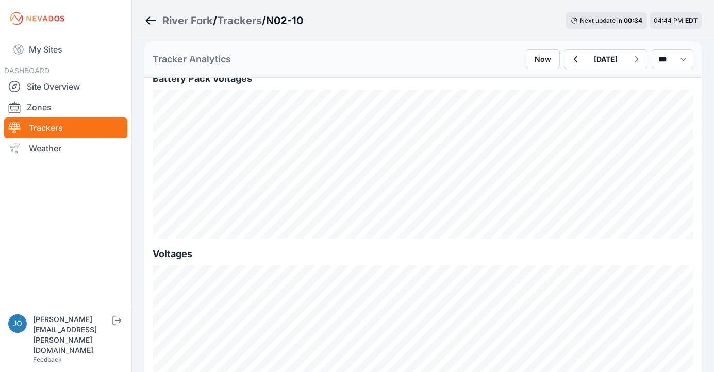
scroll to position [1192, 0]
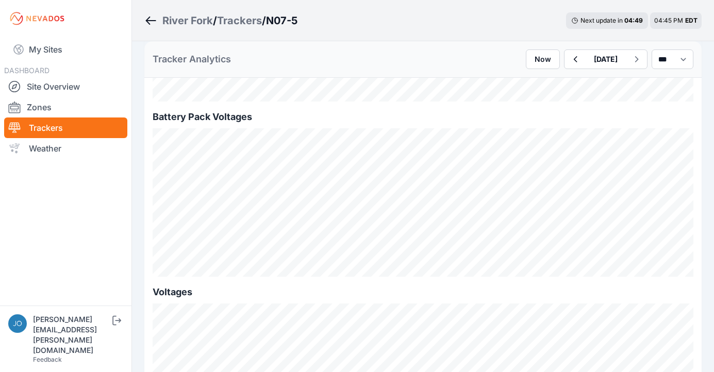
scroll to position [1167, 0]
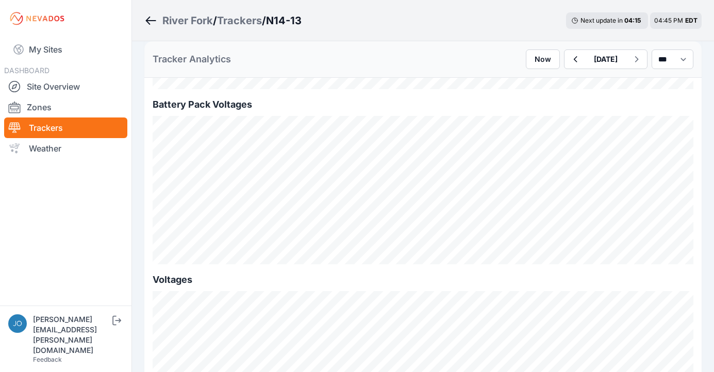
scroll to position [983, 0]
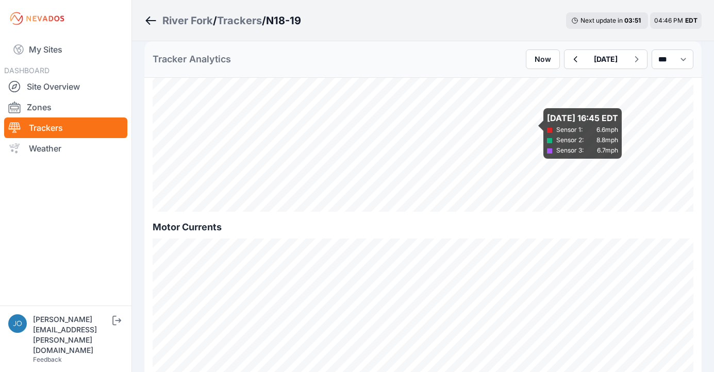
scroll to position [77, 0]
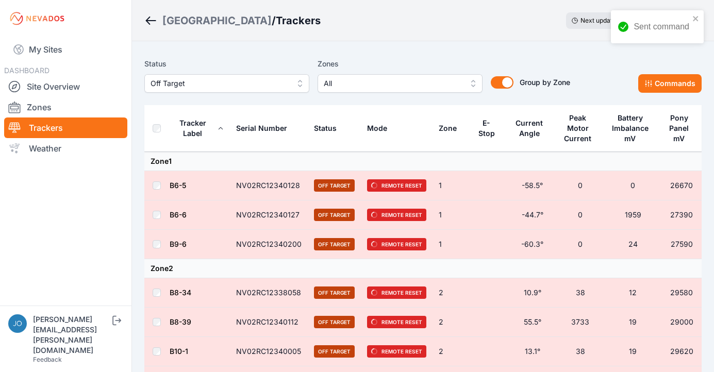
click at [236, 88] on span "Off Target" at bounding box center [220, 83] width 138 height 12
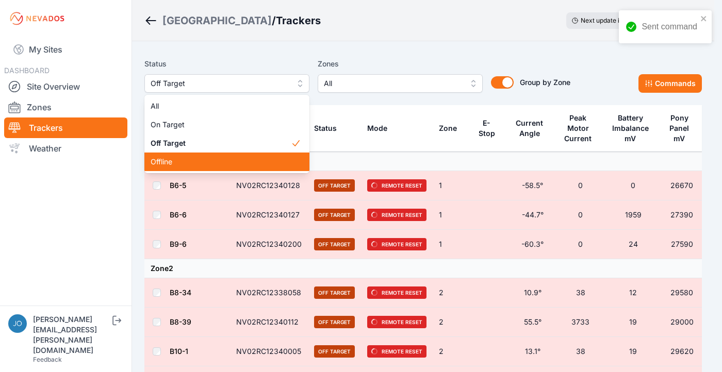
click at [225, 157] on span "Offline" at bounding box center [221, 162] width 140 height 10
